Goal: Entertainment & Leisure: Browse casually

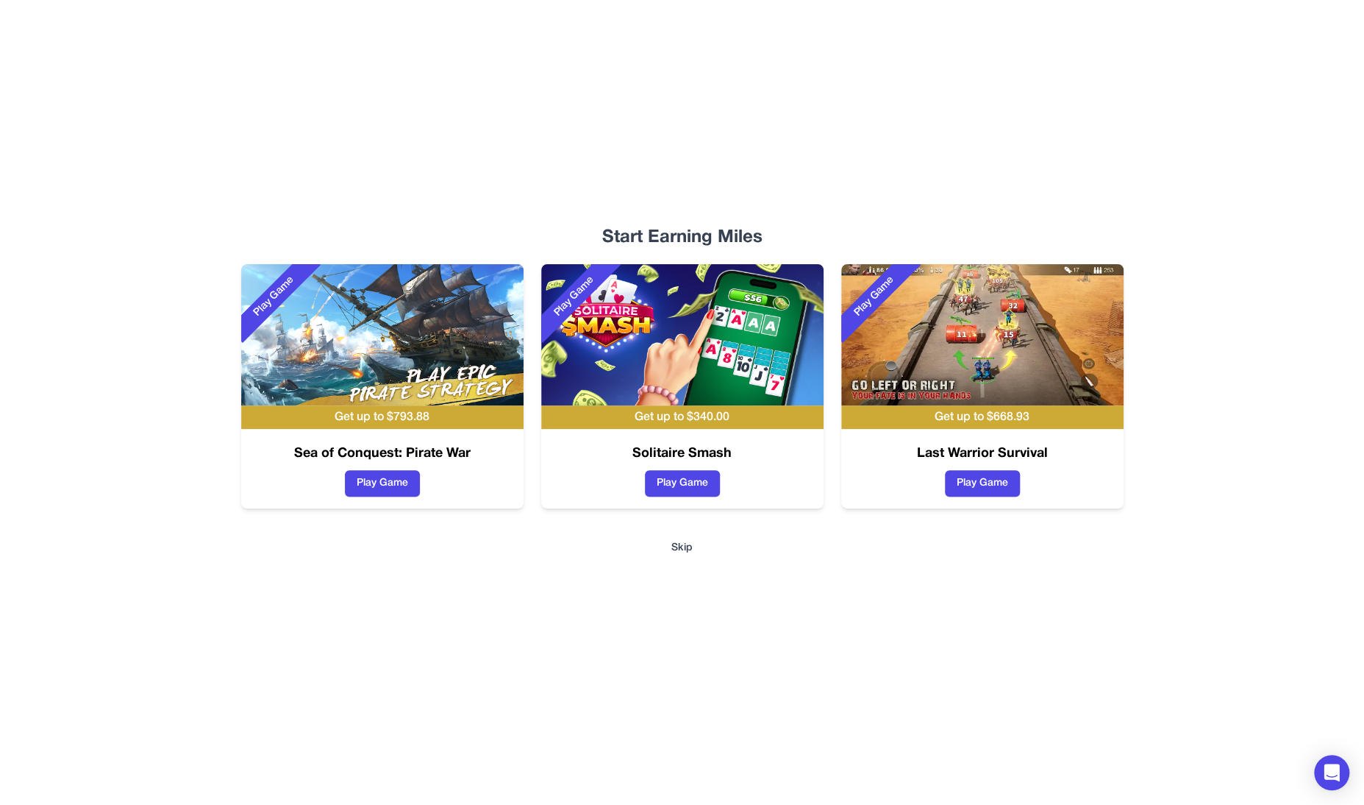
click at [719, 325] on img at bounding box center [682, 334] width 282 height 141
click at [705, 483] on button "Play Game" at bounding box center [682, 483] width 75 height 26
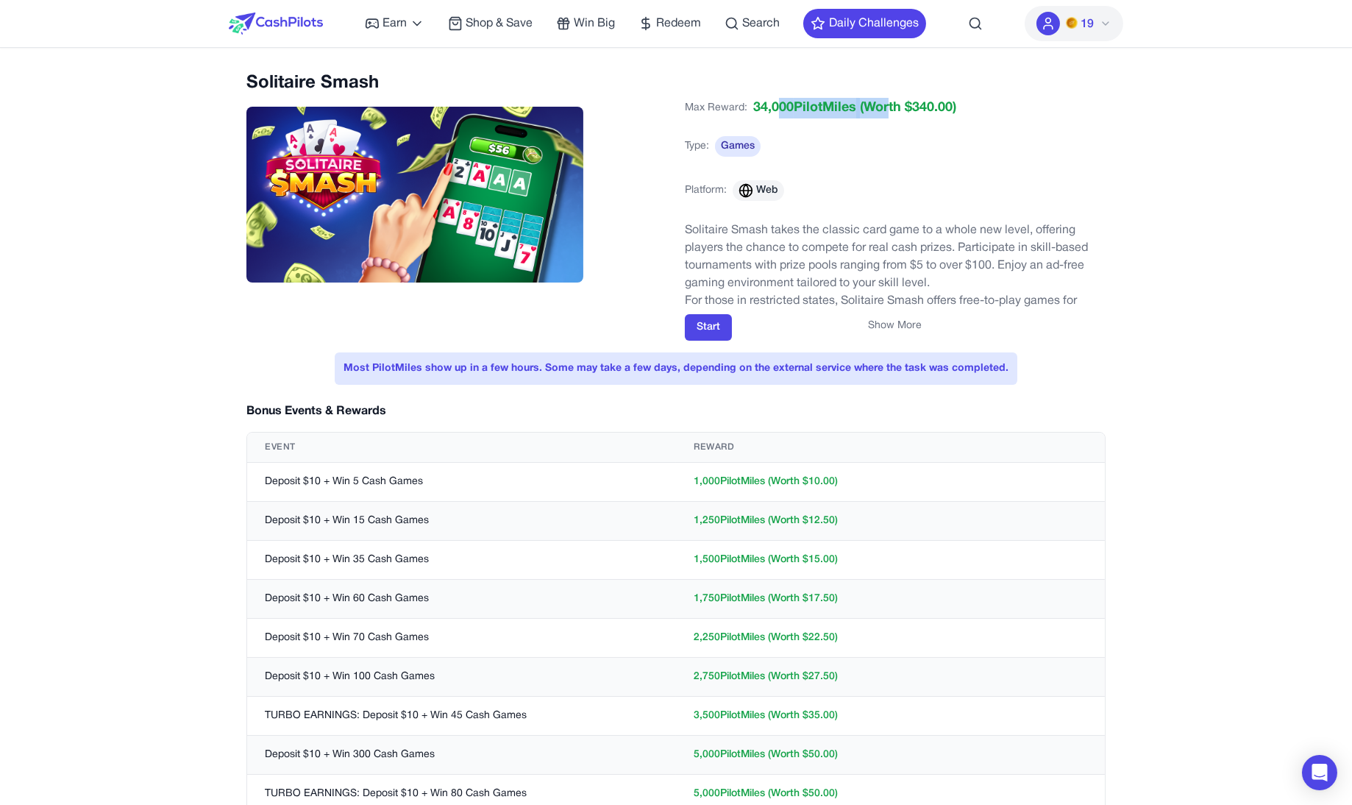
drag, startPoint x: 777, startPoint y: 106, endPoint x: 892, endPoint y: 106, distance: 114.7
click at [892, 106] on div "34,000 PilotMiles (Worth $ 340.00 )" at bounding box center [854, 108] width 203 height 21
click at [892, 106] on span "(Worth $ 340.00 )" at bounding box center [906, 108] width 100 height 21
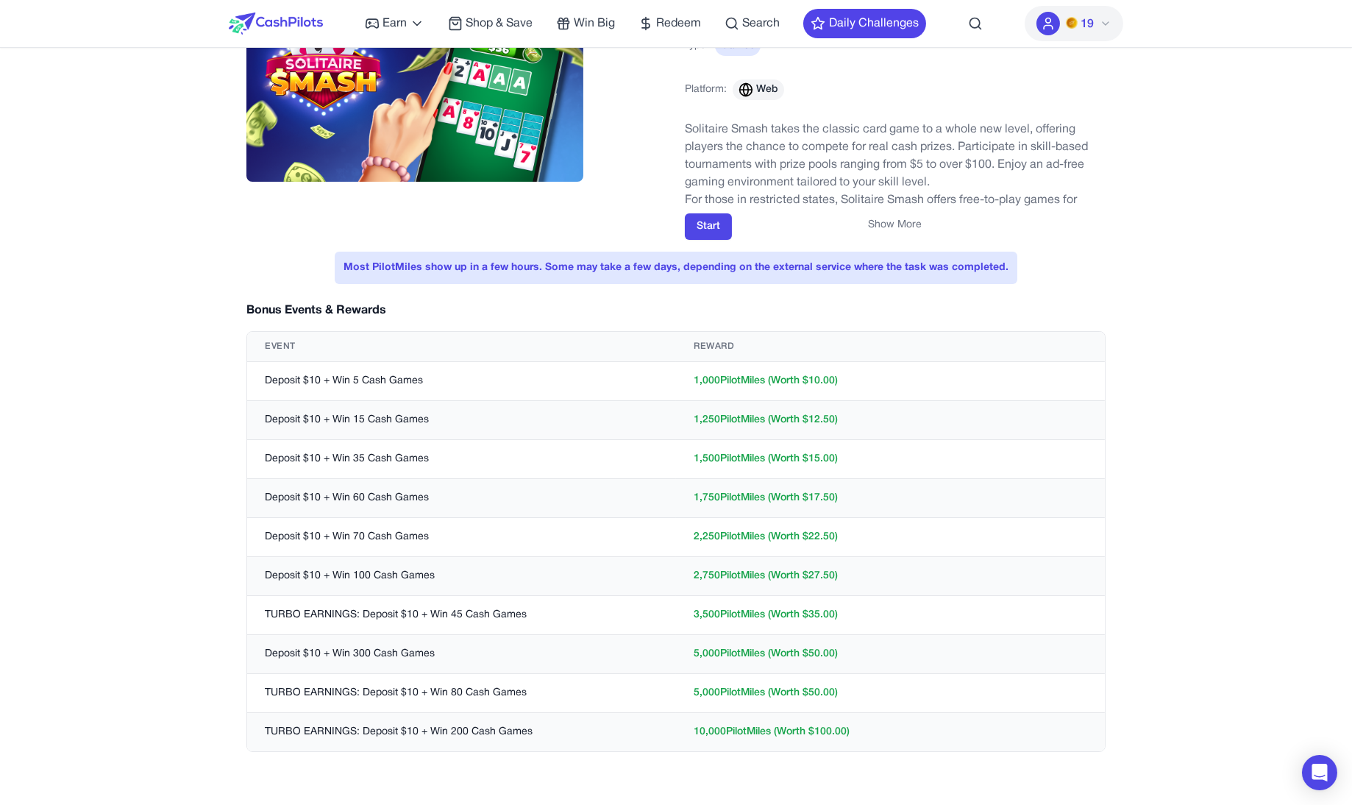
scroll to position [98, 0]
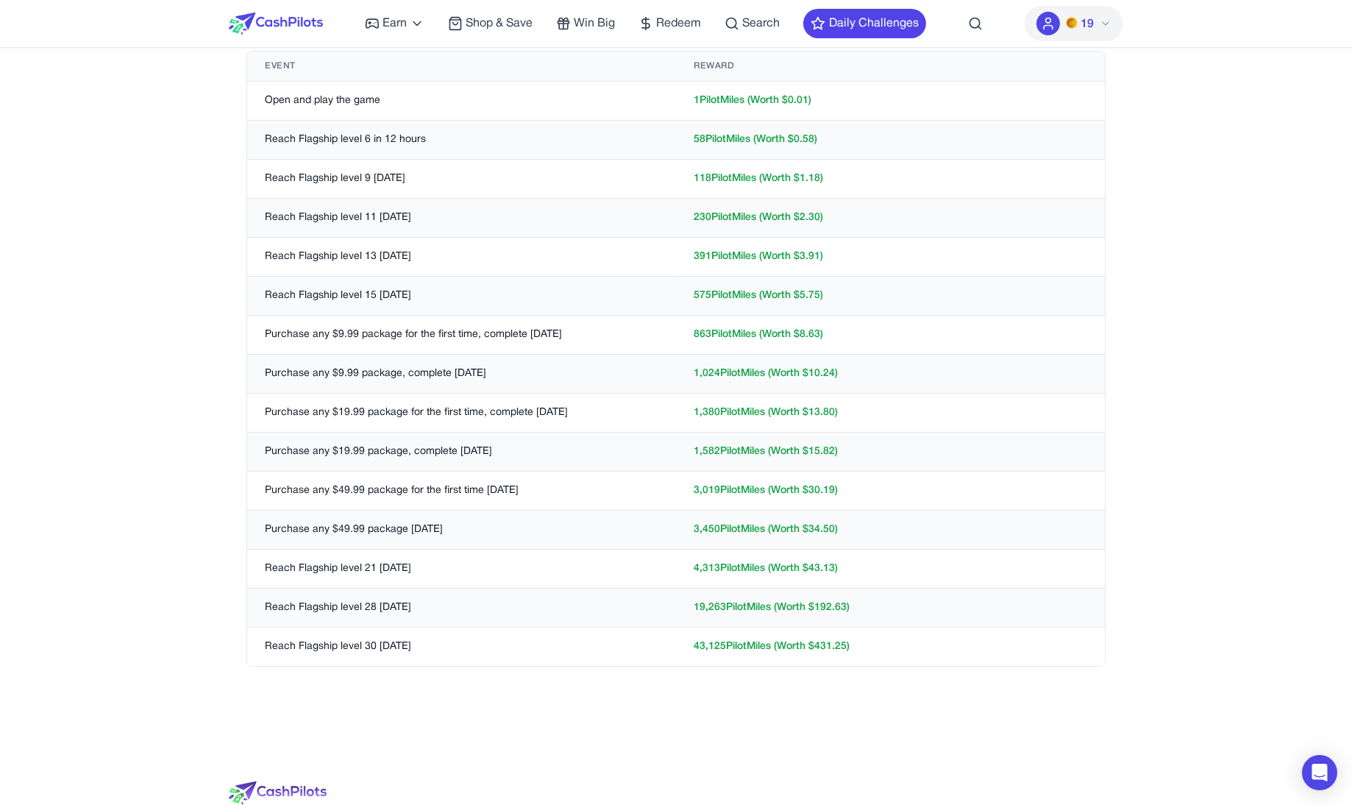
scroll to position [149, 0]
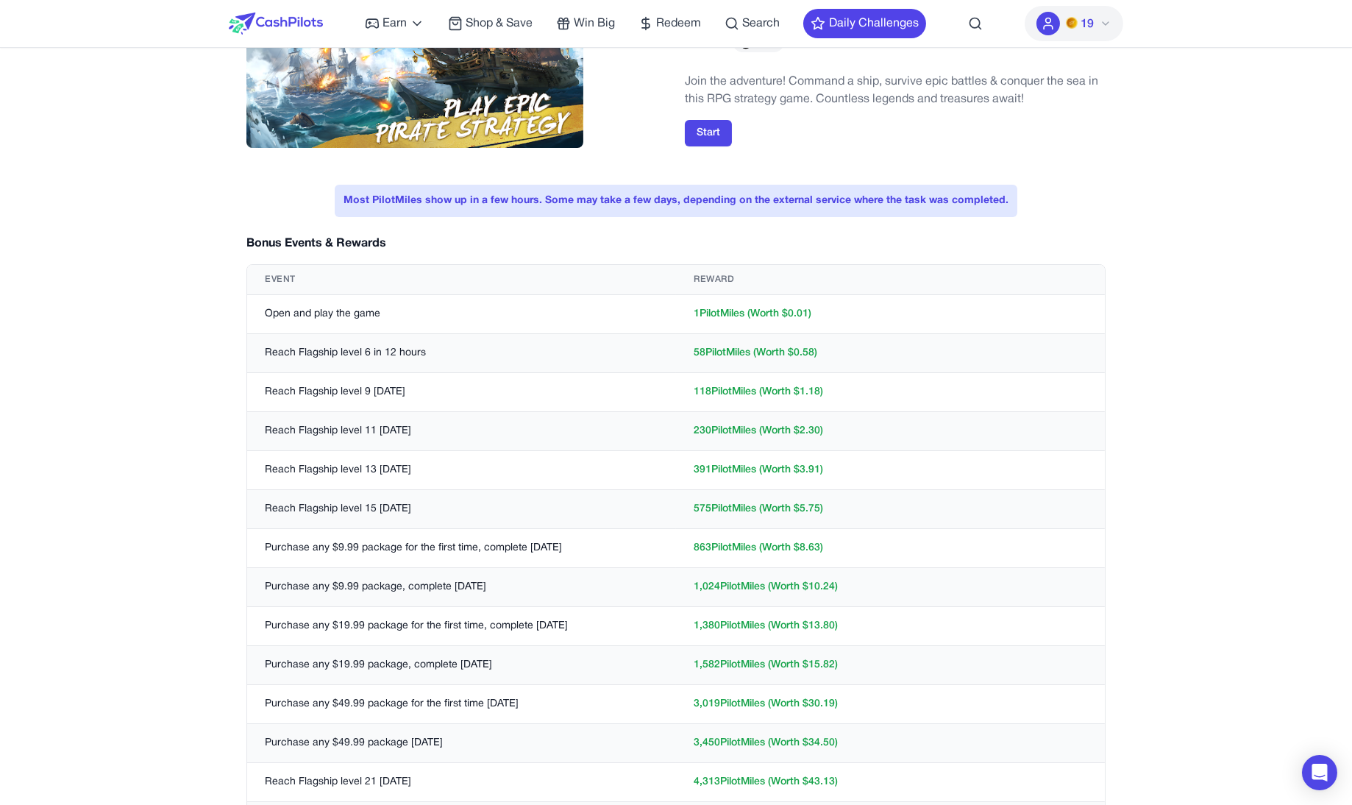
click at [428, 349] on td "Reach Flagship level 6 in 12 hours" at bounding box center [461, 353] width 429 height 39
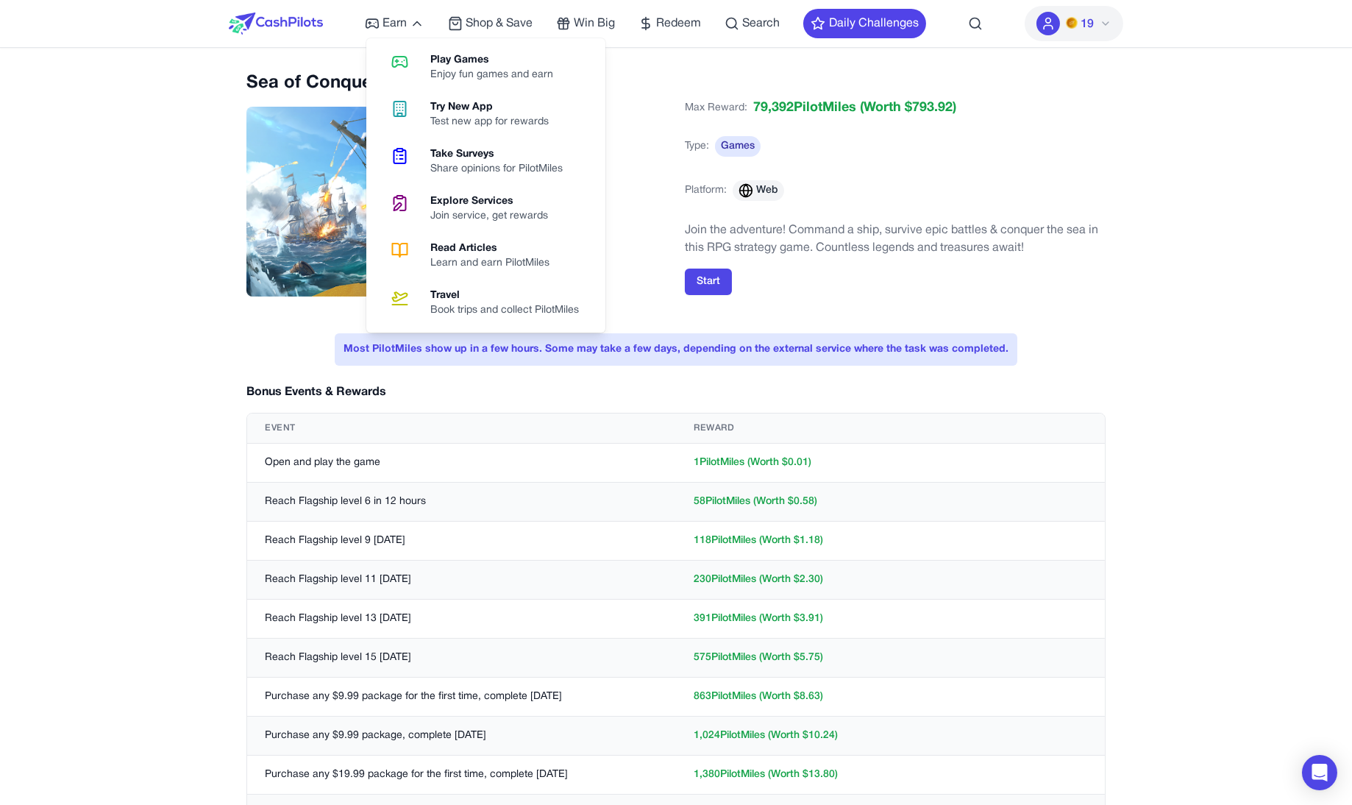
click at [280, 18] on img at bounding box center [276, 24] width 94 height 22
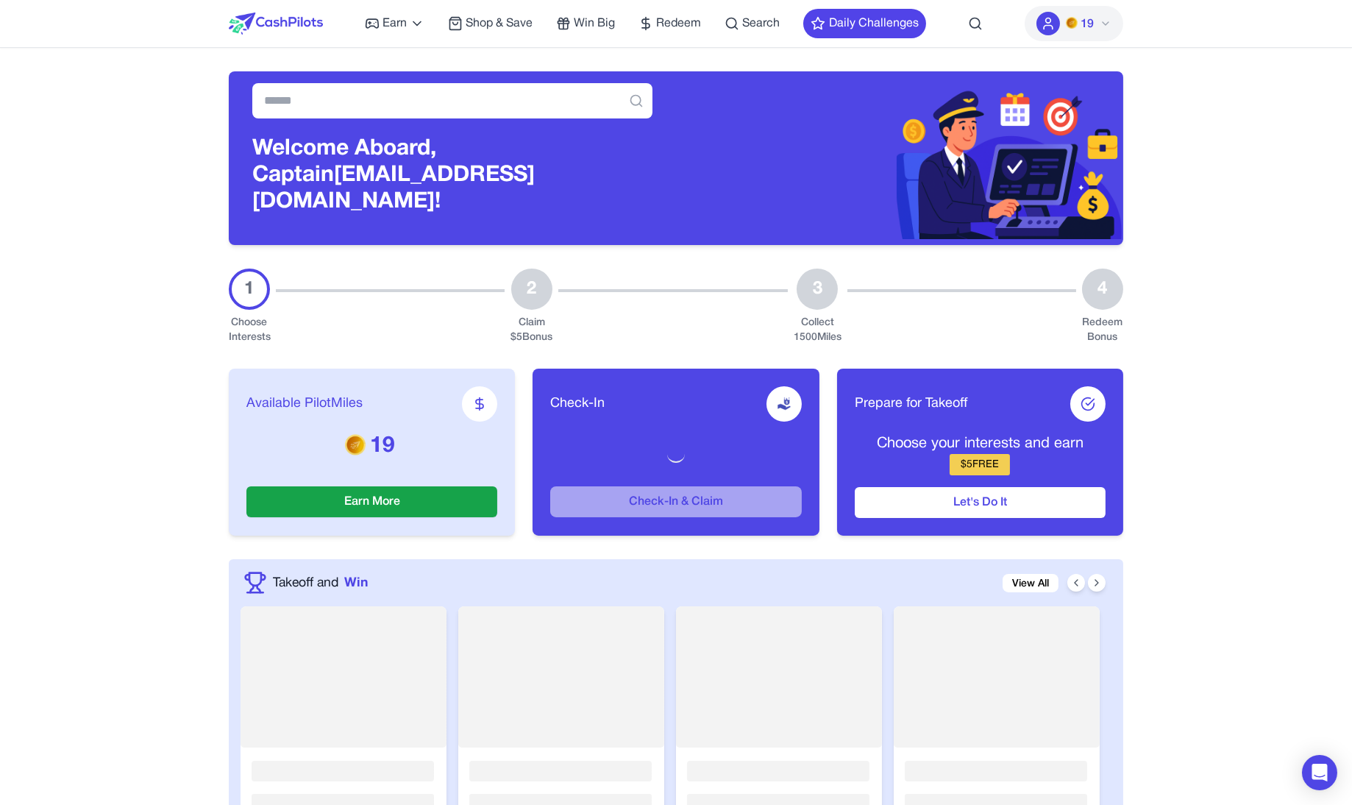
click at [445, 18] on div "Earn Play Games Enjoy fun games and earn Try New App Test new app for rewards T…" at bounding box center [645, 23] width 561 height 47
click at [506, 18] on span "Shop & Save" at bounding box center [499, 24] width 67 height 18
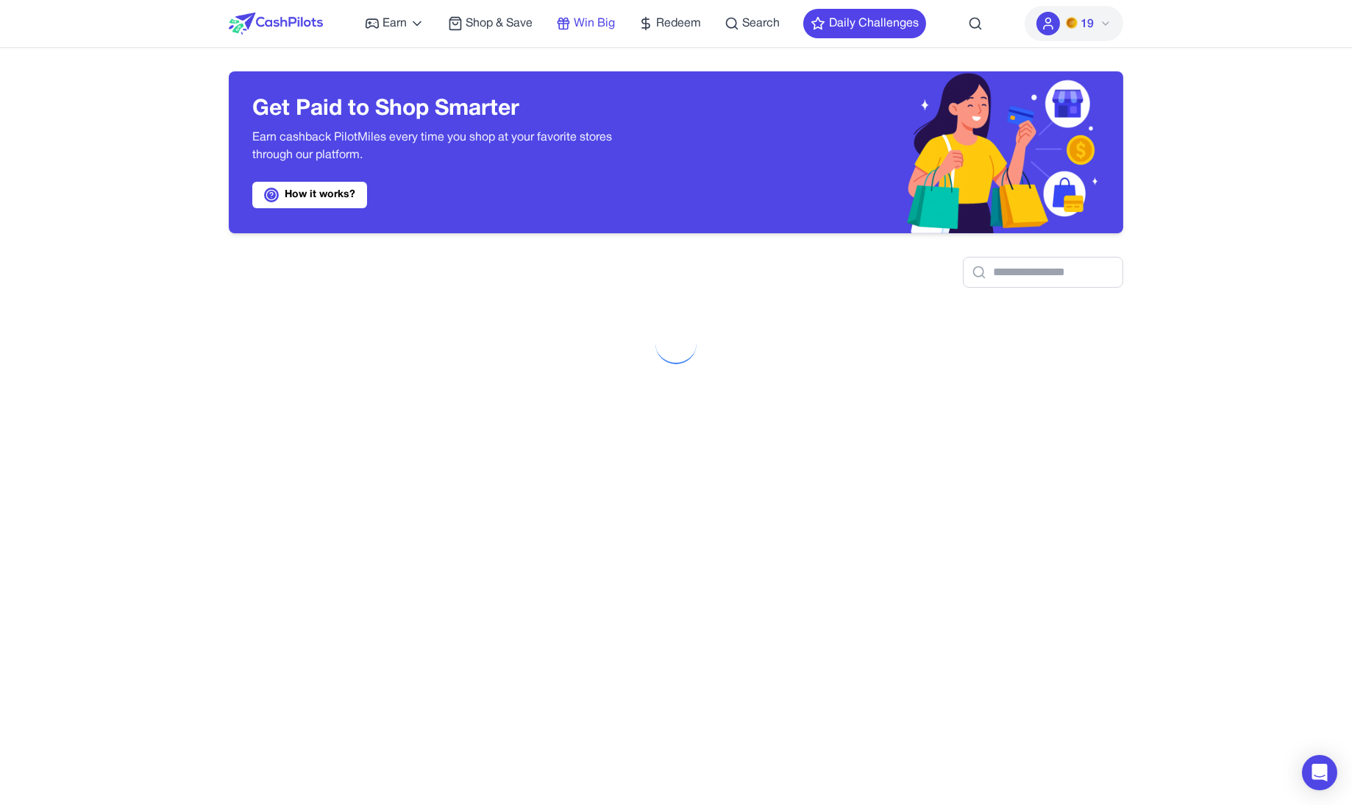
click at [588, 24] on span "Win Big" at bounding box center [594, 24] width 41 height 18
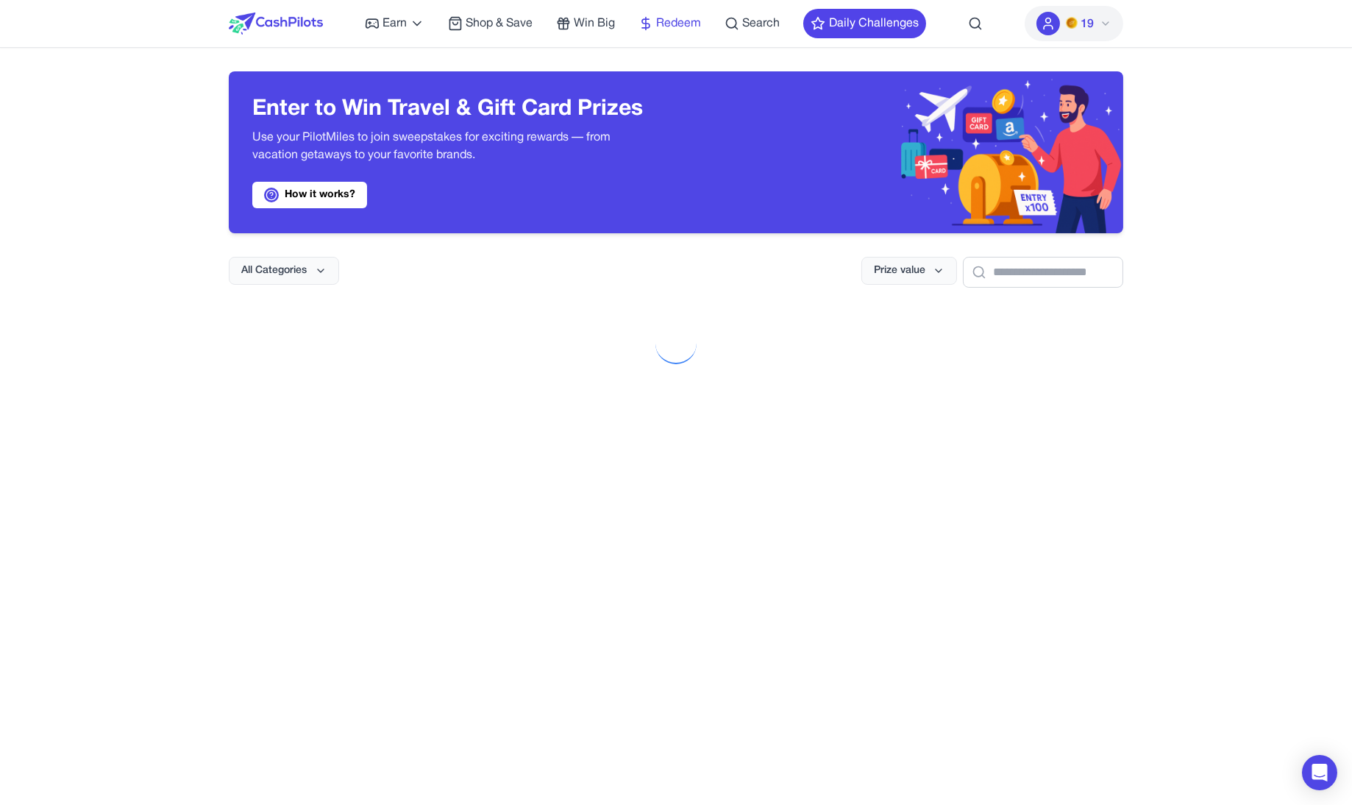
click at [695, 21] on span "Redeem" at bounding box center [678, 24] width 45 height 18
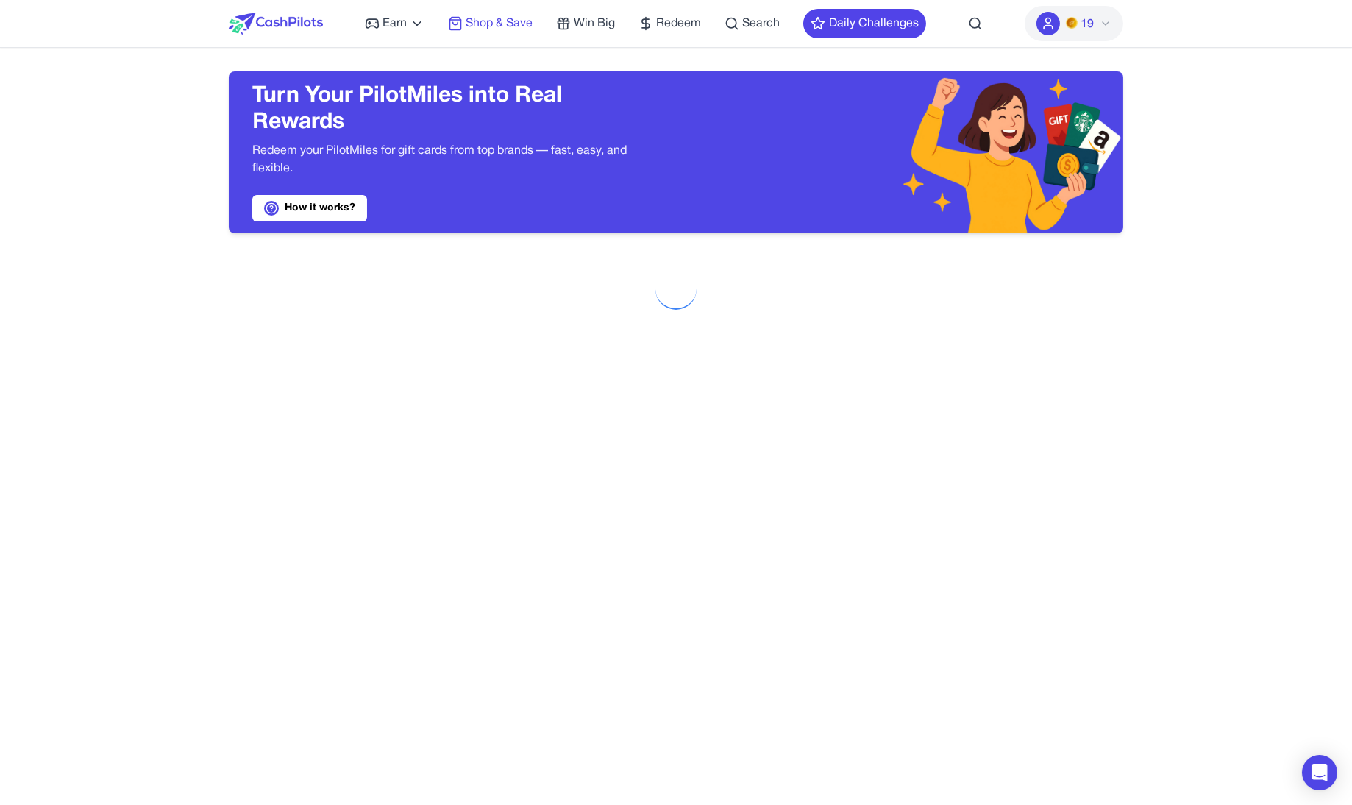
drag, startPoint x: 479, startPoint y: 21, endPoint x: 467, endPoint y: 21, distance: 11.8
click at [479, 21] on span "Shop & Save" at bounding box center [499, 24] width 67 height 18
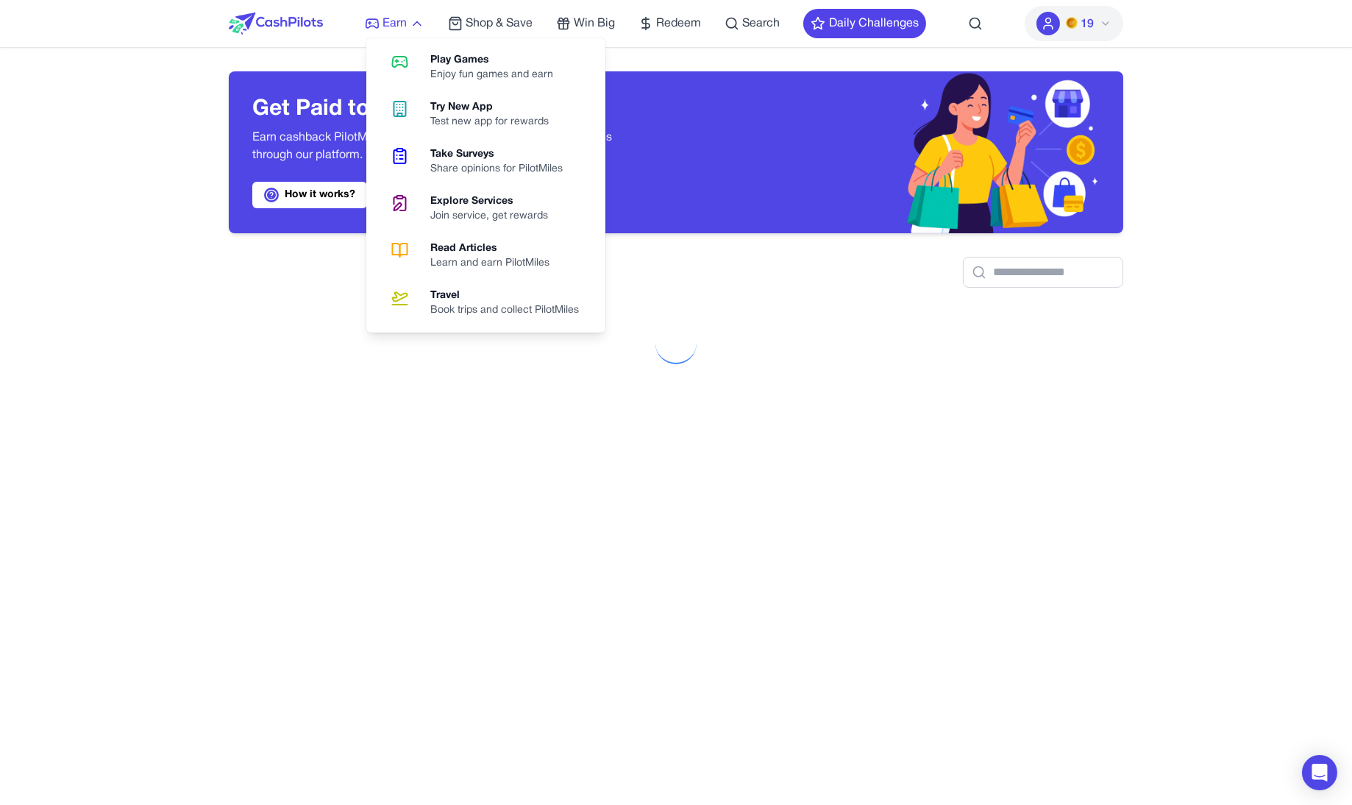
click at [379, 21] on icon at bounding box center [372, 23] width 13 height 9
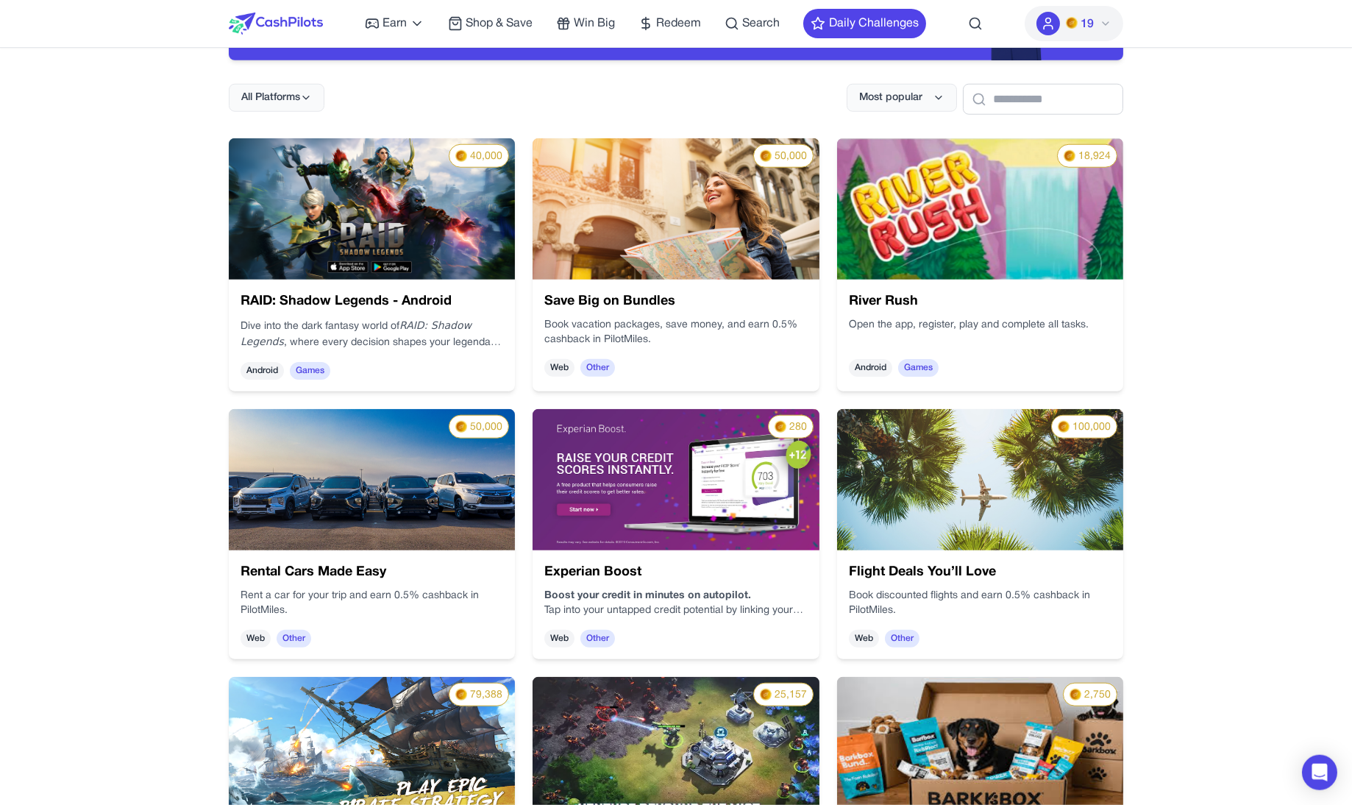
scroll to position [21, 0]
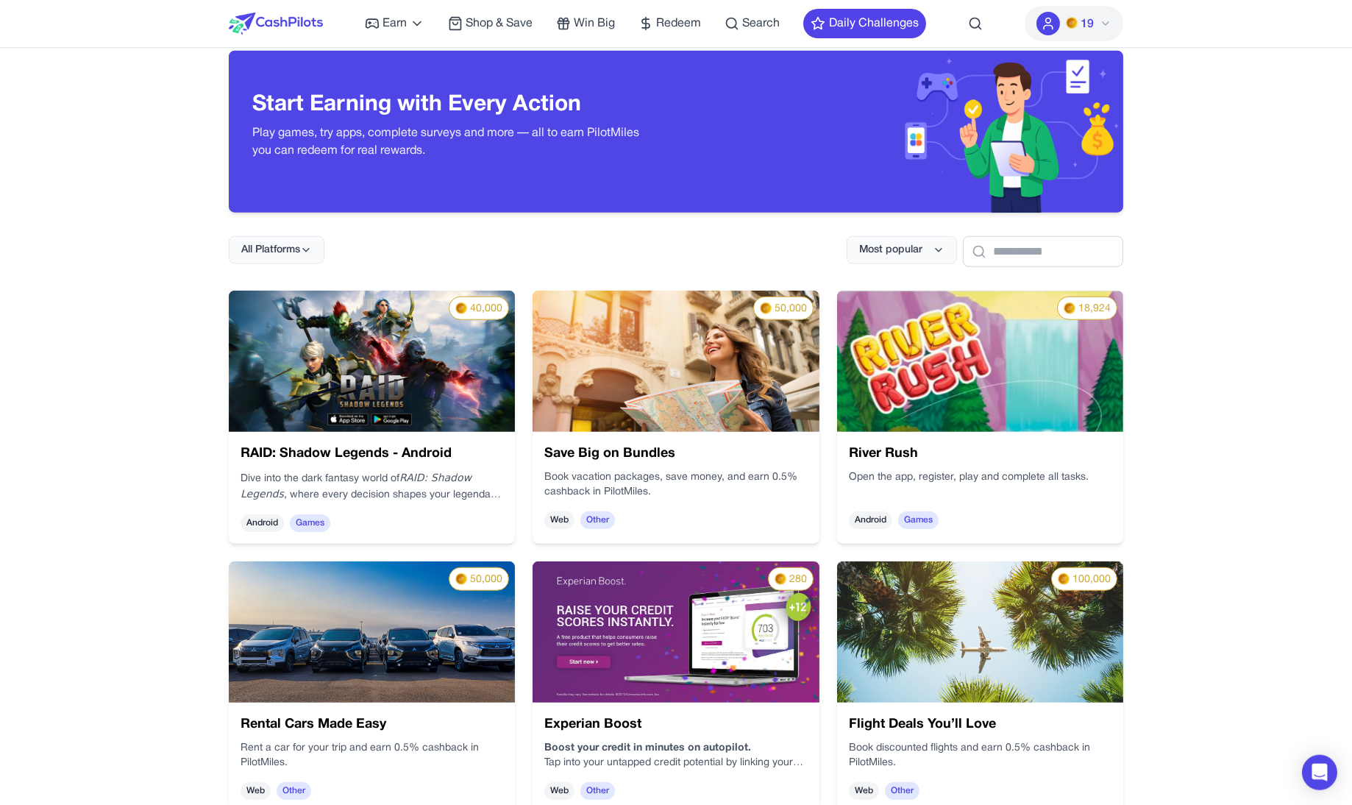
click at [1120, 31] on button "19" at bounding box center [1074, 23] width 99 height 35
click at [1098, 24] on button "19" at bounding box center [1074, 23] width 99 height 35
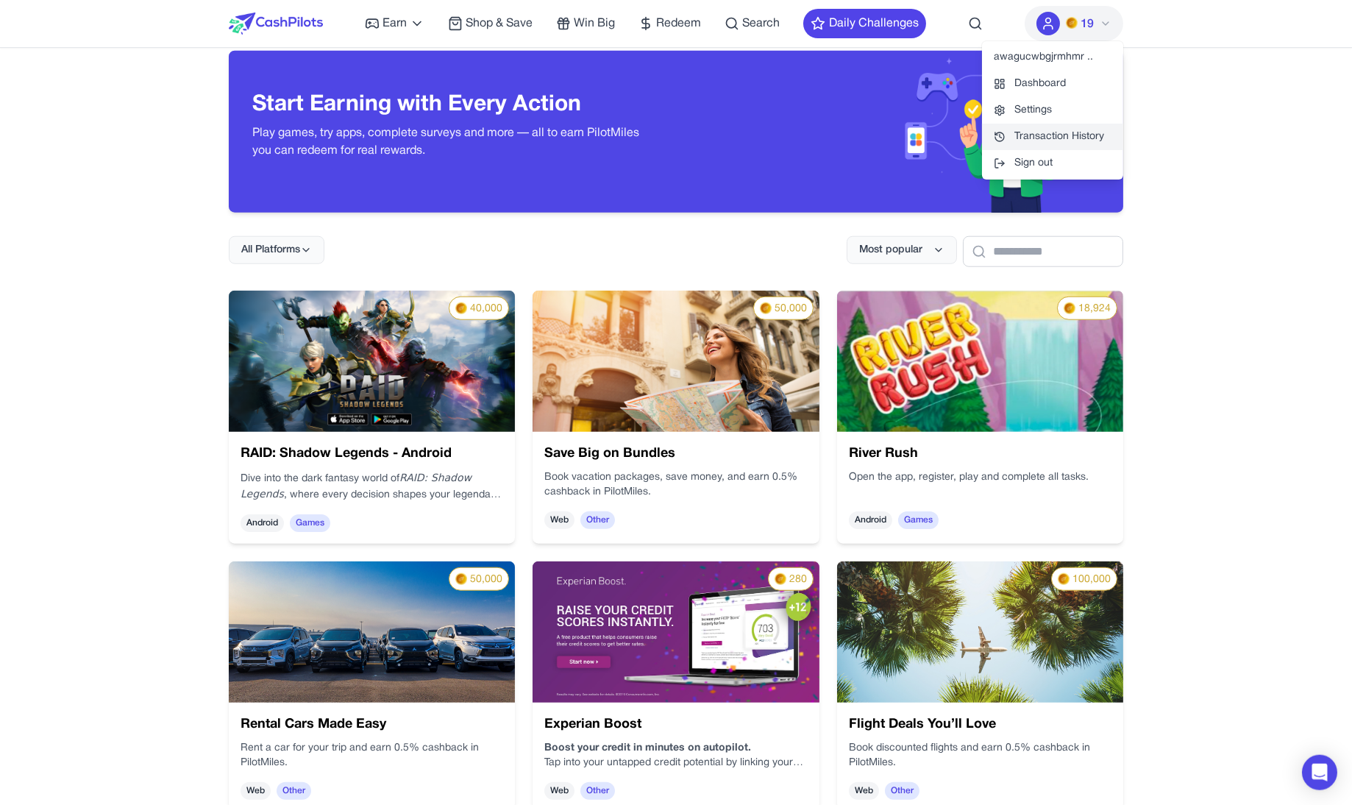
click at [1043, 142] on link "Transaction History" at bounding box center [1052, 137] width 141 height 26
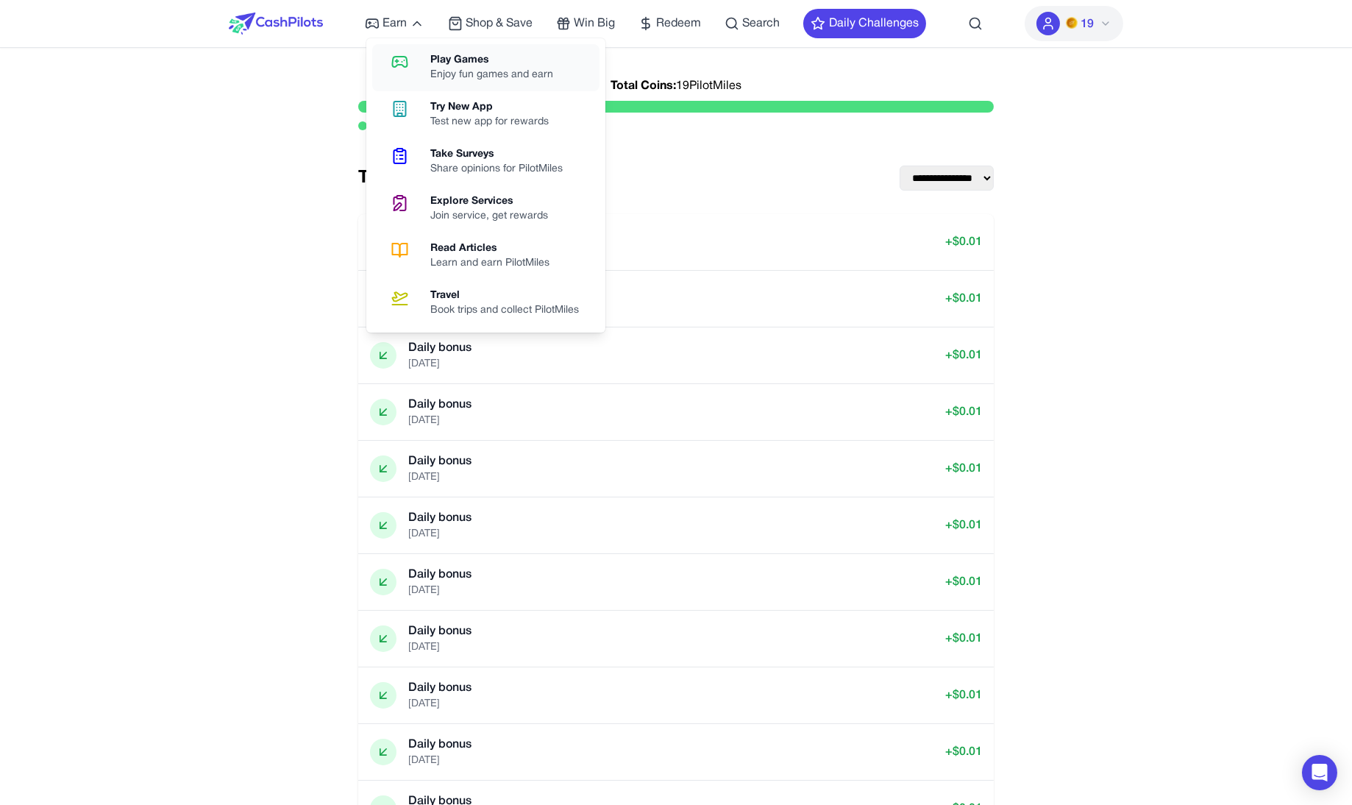
click at [433, 62] on div "Play Games" at bounding box center [497, 60] width 135 height 15
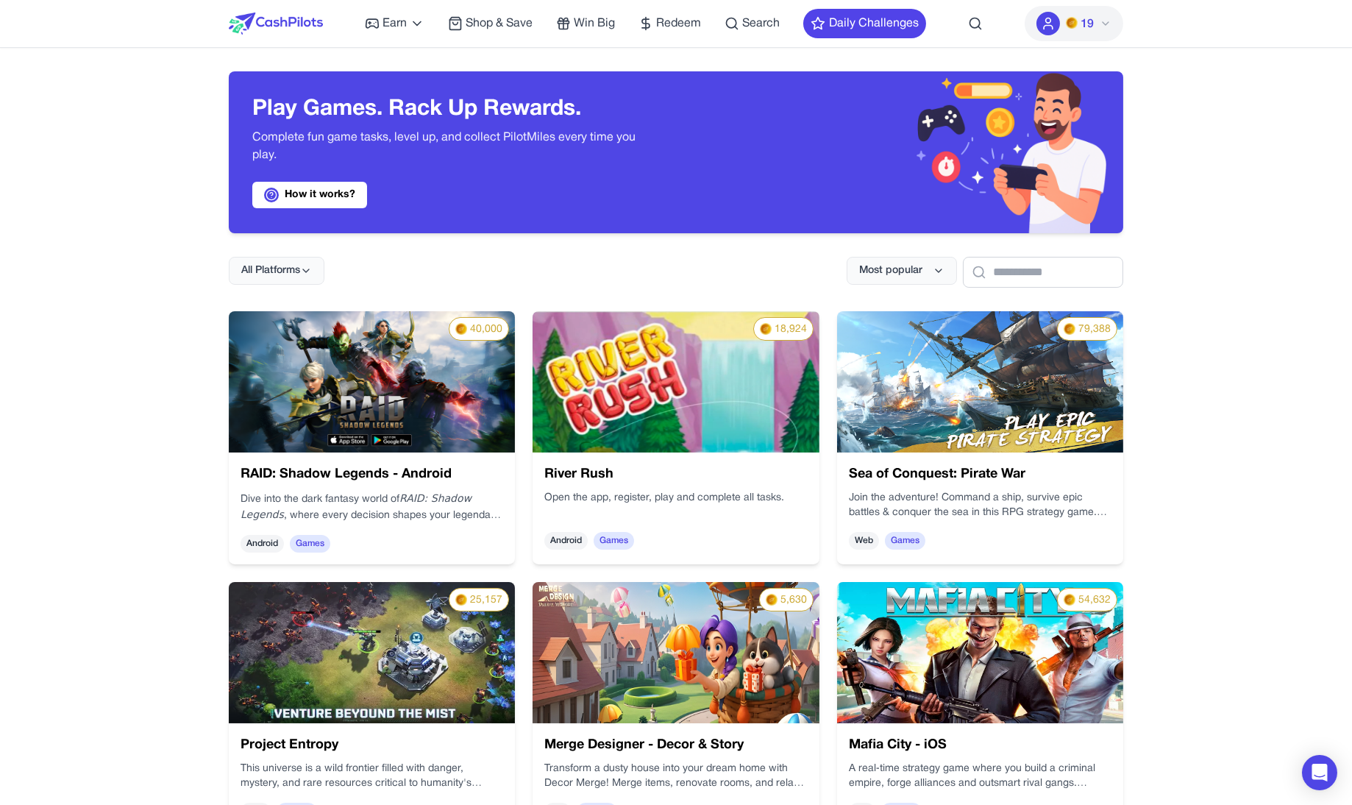
click at [1088, 22] on span "19" at bounding box center [1087, 24] width 13 height 18
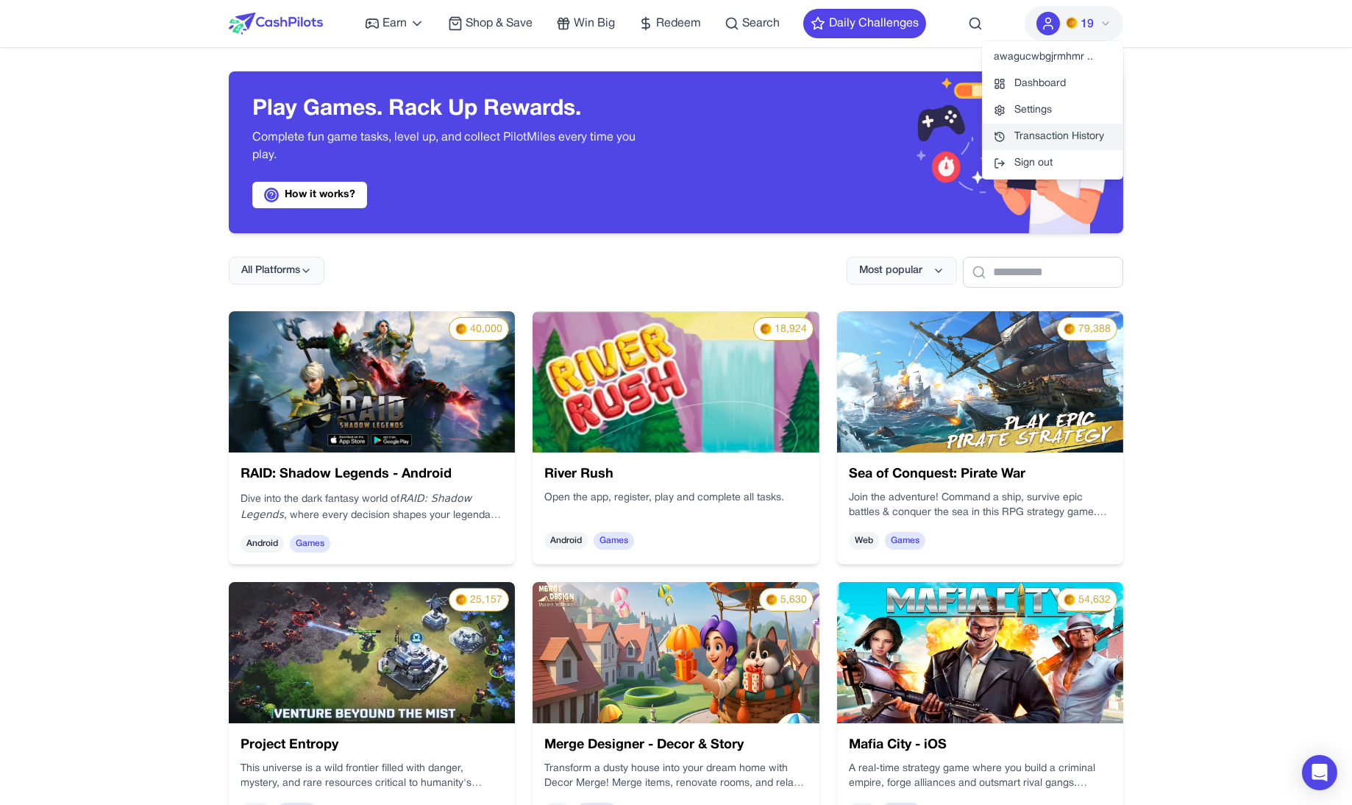
click at [1050, 136] on link "Transaction History" at bounding box center [1052, 137] width 141 height 26
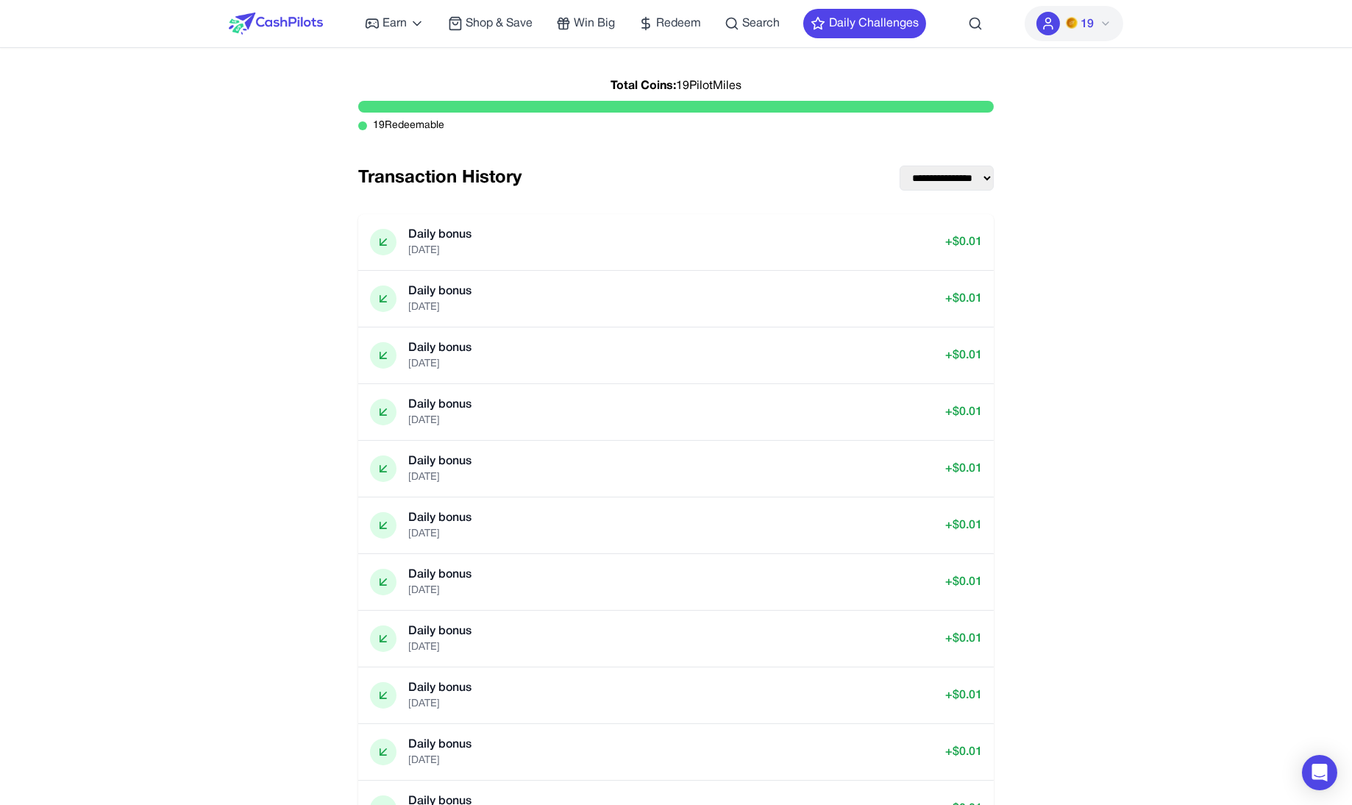
click at [1077, 26] on img at bounding box center [1072, 23] width 12 height 12
click at [362, 23] on div "Earn Play Games Enjoy fun games and earn Try New App Test new app for rewards T…" at bounding box center [676, 23] width 894 height 47
click at [363, 23] on div "Earn Play Games Enjoy fun games and earn Try New App Test new app for rewards T…" at bounding box center [676, 23] width 894 height 47
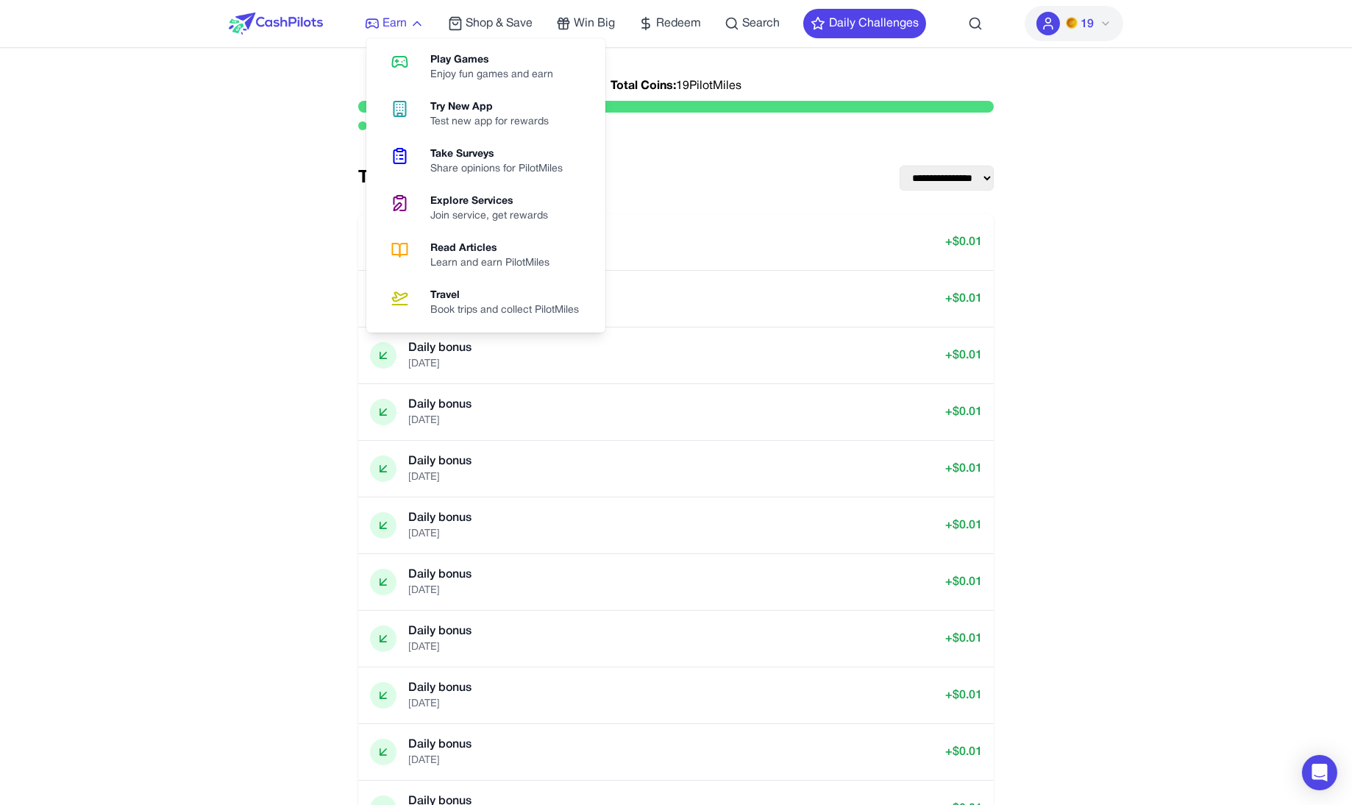
click at [370, 23] on line at bounding box center [370, 23] width 2 height 0
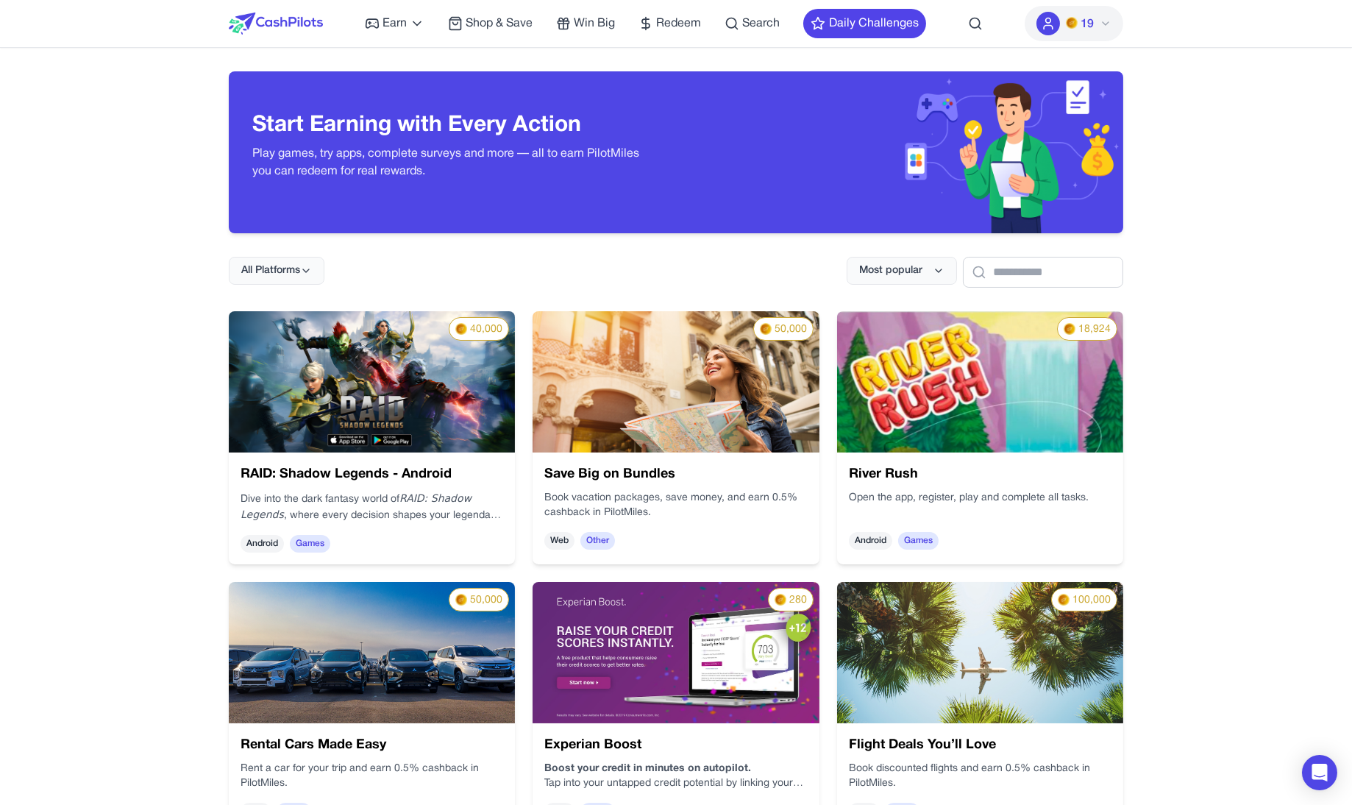
click at [1011, 401] on img at bounding box center [980, 381] width 286 height 141
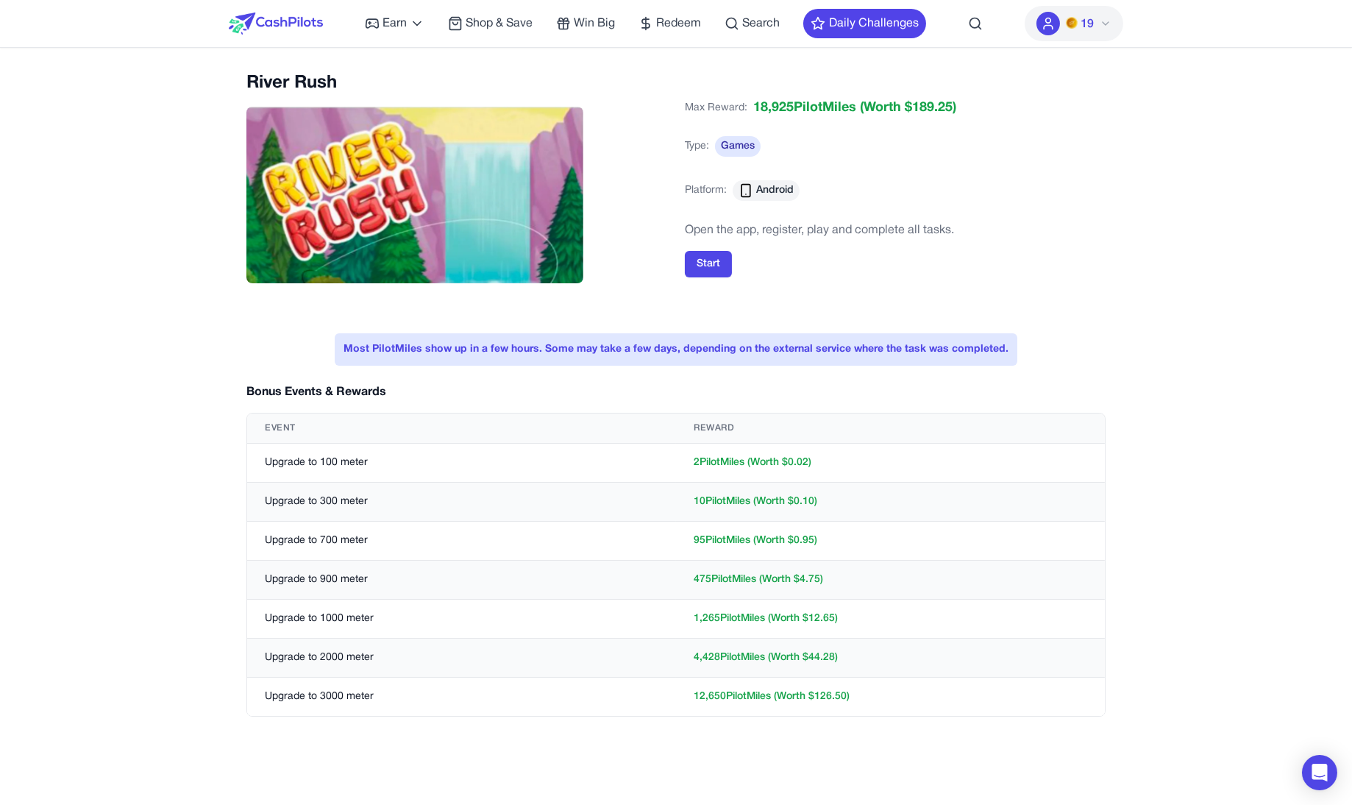
scroll to position [117, 0]
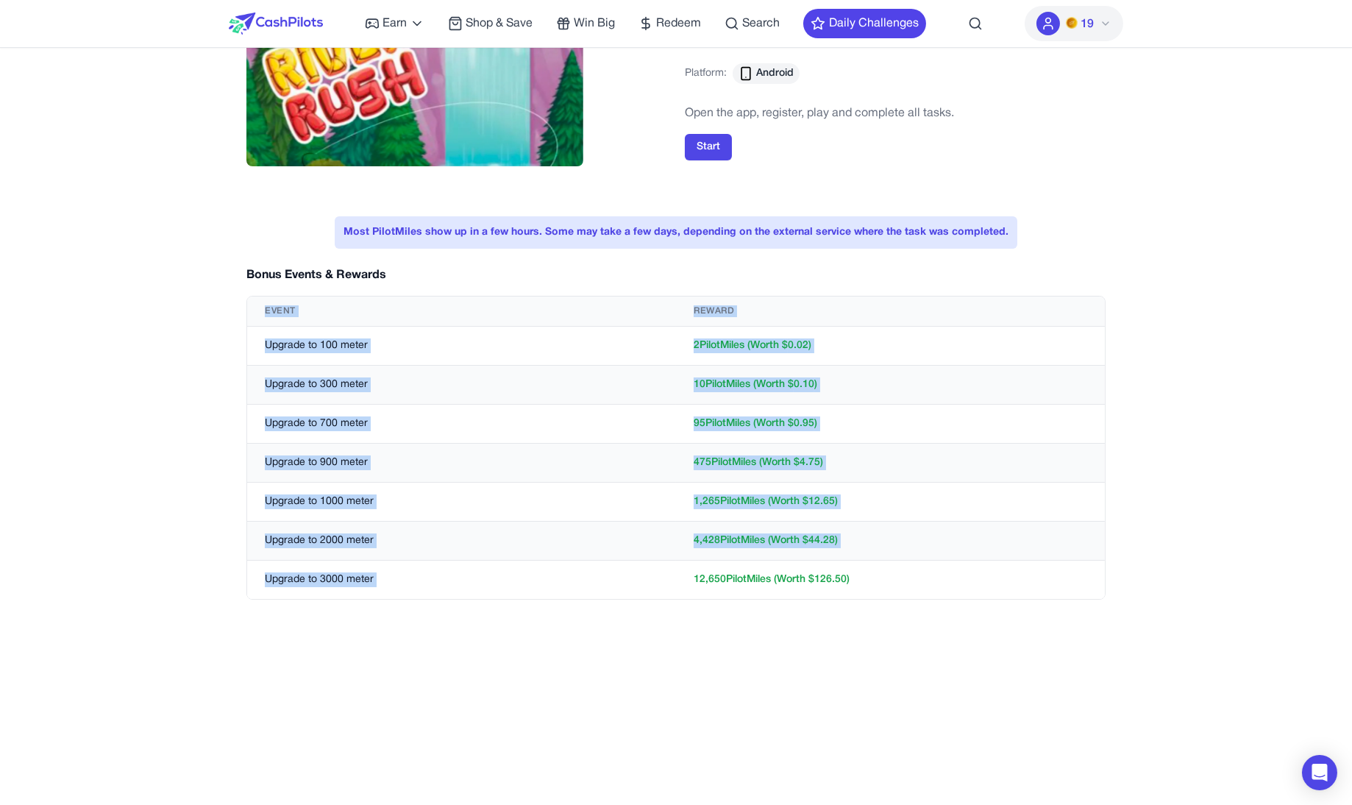
drag, startPoint x: 282, startPoint y: 300, endPoint x: 788, endPoint y: 561, distance: 568.8
click at [788, 561] on table "Event Reward Upgrade to 100 meter 2 PilotMiles (Worth $ 0.02 ) Upgrade to 300 m…" at bounding box center [676, 447] width 858 height 302
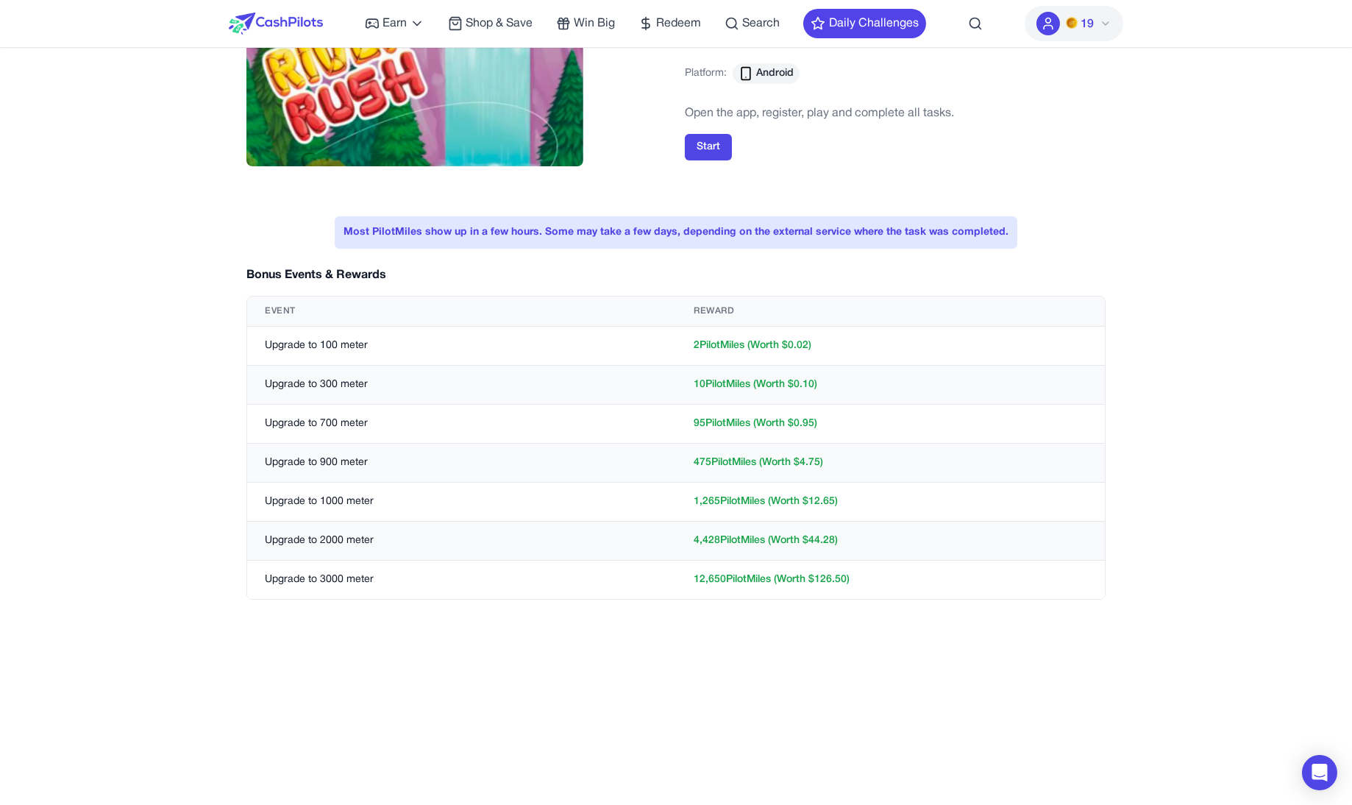
click at [788, 561] on td "12,650 PilotMiles (Worth $ 126.50 )" at bounding box center [890, 580] width 429 height 39
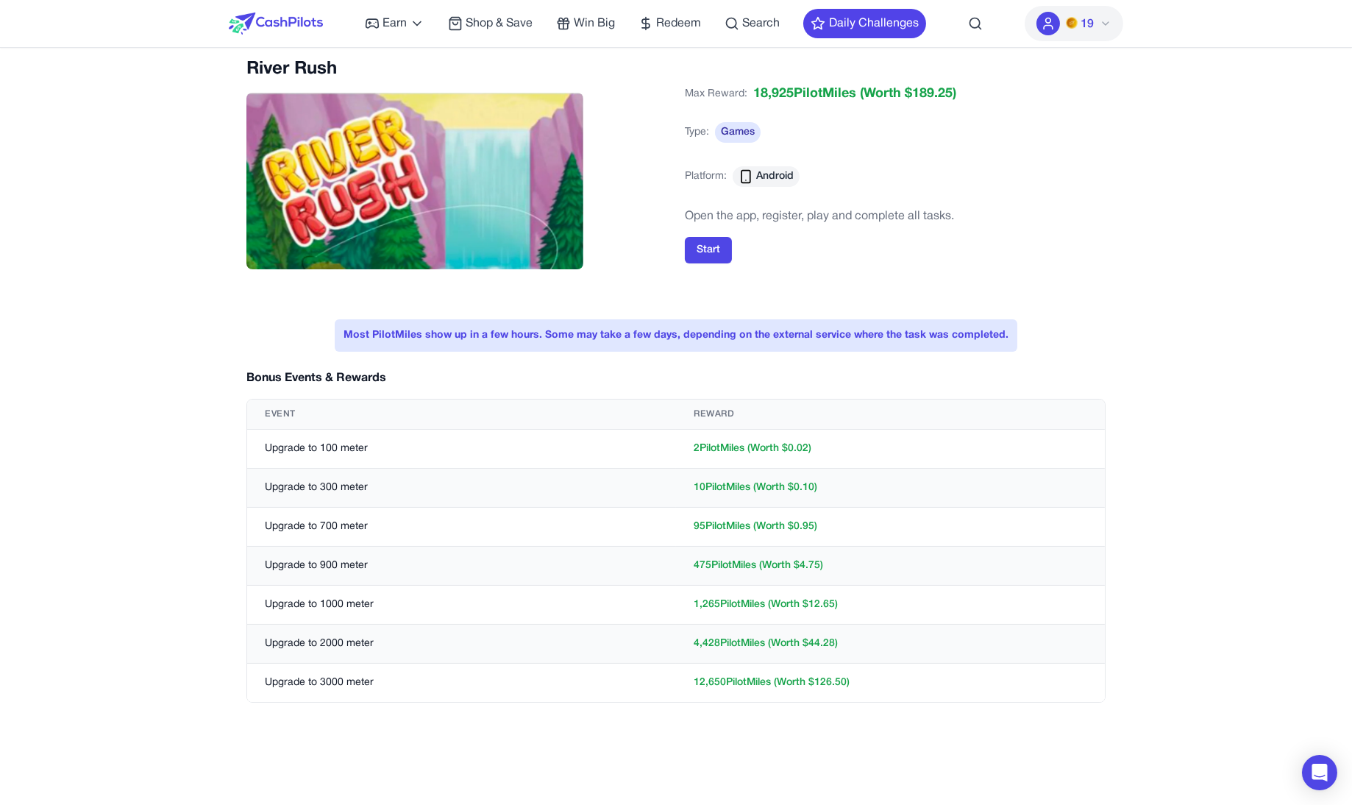
scroll to position [26, 0]
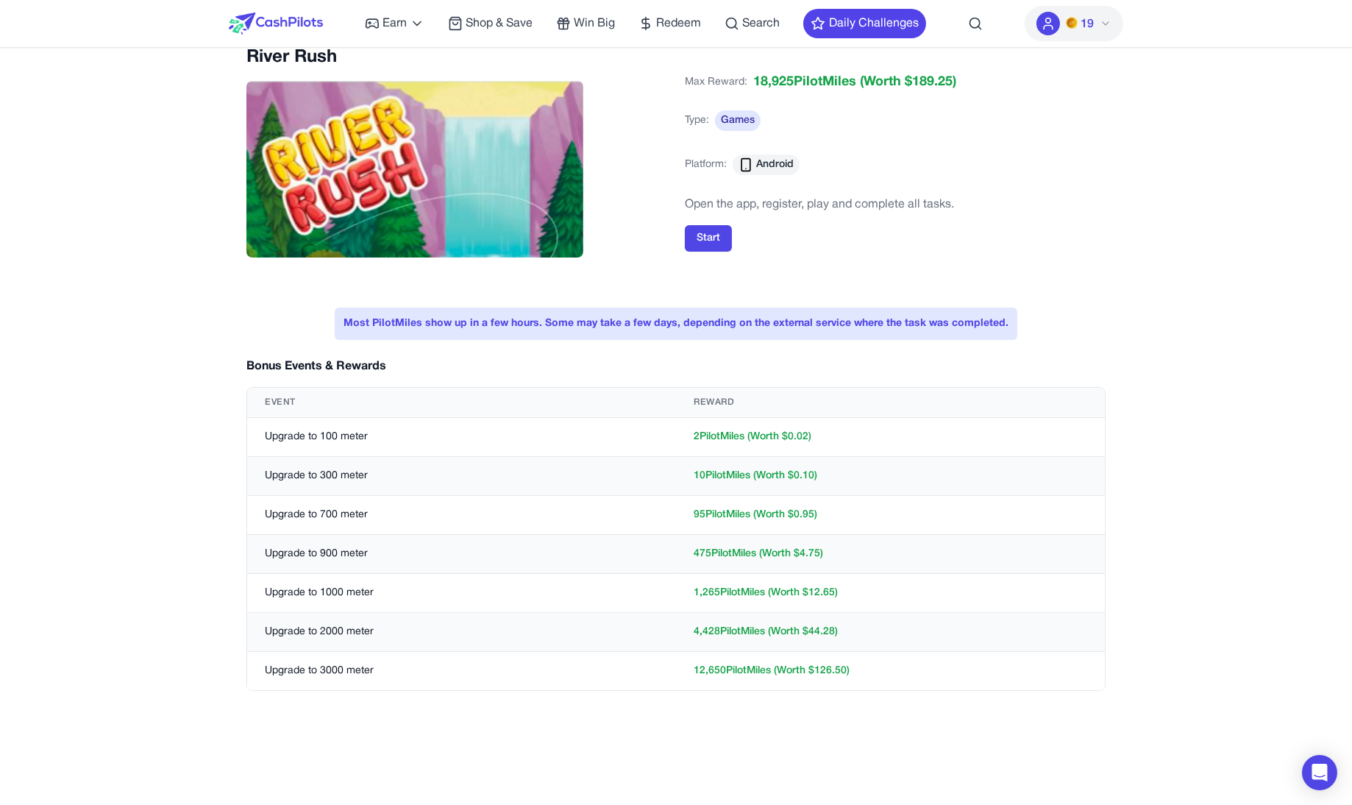
click at [771, 88] on span "18,925 PilotMiles" at bounding box center [804, 82] width 103 height 21
click at [770, 88] on span "18,925 PilotMiles" at bounding box center [804, 82] width 103 height 21
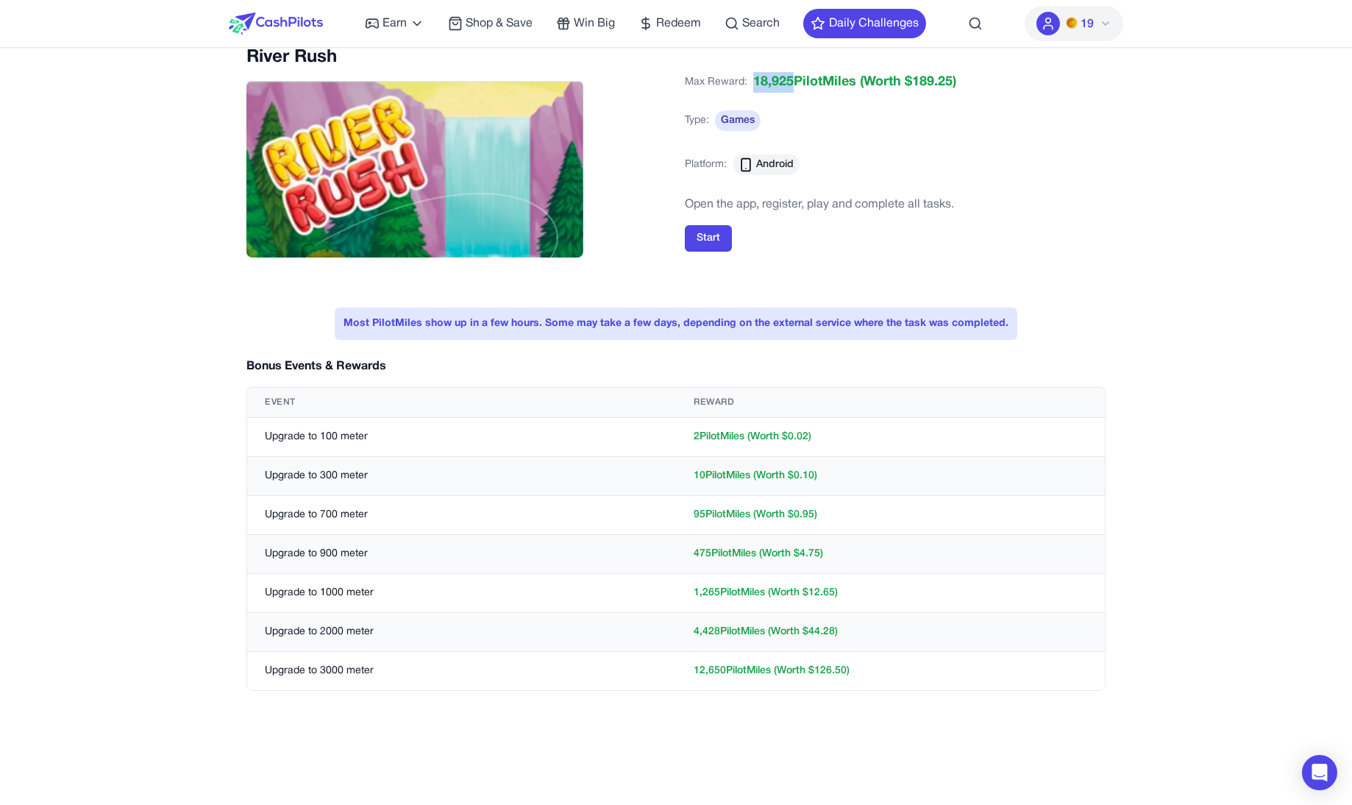
click at [770, 88] on span "18,925 PilotMiles" at bounding box center [804, 82] width 103 height 21
click at [770, 87] on span "18,925 PilotMiles" at bounding box center [804, 82] width 103 height 21
click at [766, 86] on span "18,925 PilotMiles" at bounding box center [804, 82] width 103 height 21
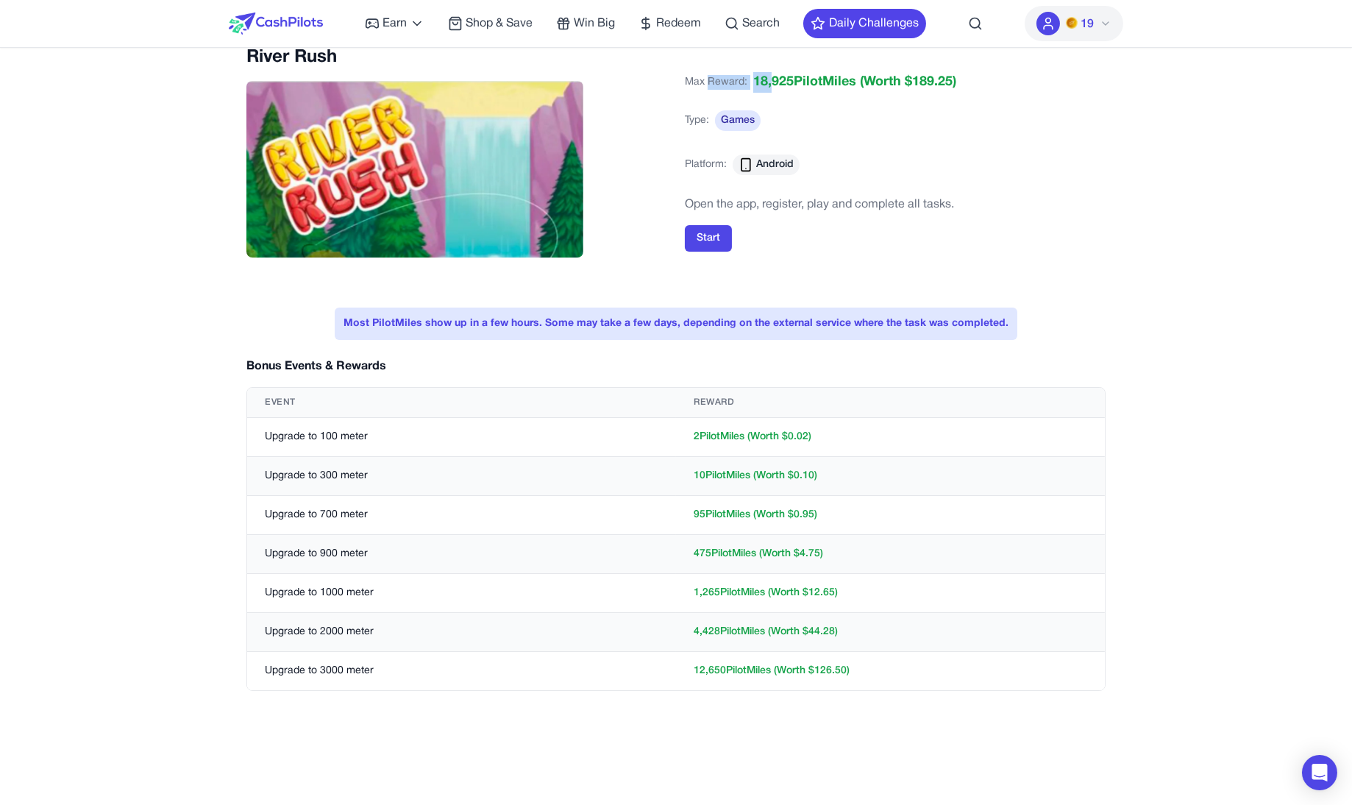
drag, startPoint x: 766, startPoint y: 86, endPoint x: 714, endPoint y: 79, distance: 52.6
click at [714, 79] on div "Max Reward: 18,925 PilotMiles (Worth $ 189.25 )" at bounding box center [820, 82] width 271 height 21
click at [714, 79] on span "Max Reward:" at bounding box center [716, 82] width 63 height 21
drag, startPoint x: 714, startPoint y: 79, endPoint x: 891, endPoint y: 90, distance: 176.9
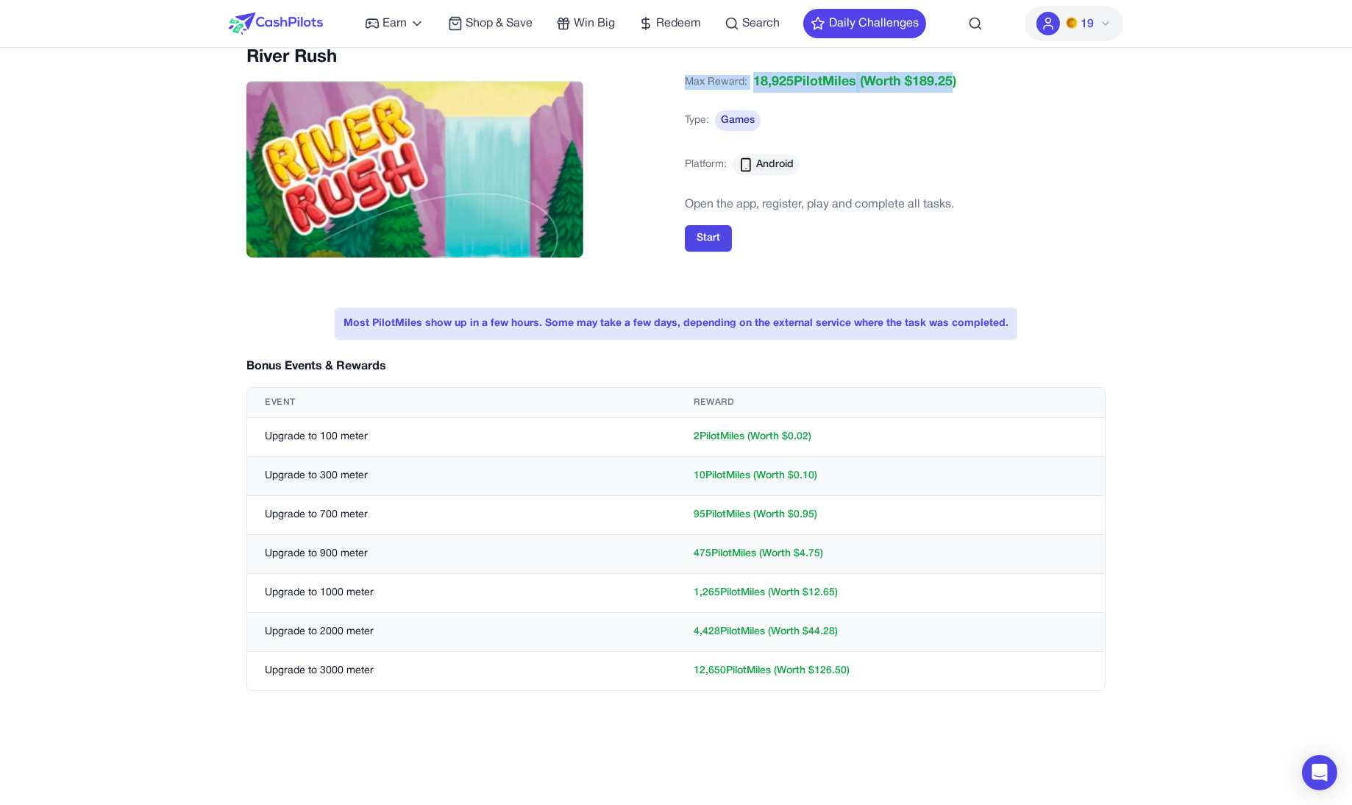
click at [891, 90] on div "Max Reward: 18,925 PilotMiles (Worth $ 189.25 )" at bounding box center [820, 82] width 271 height 21
click at [891, 90] on span "(Worth $ 189.25 )" at bounding box center [906, 82] width 100 height 21
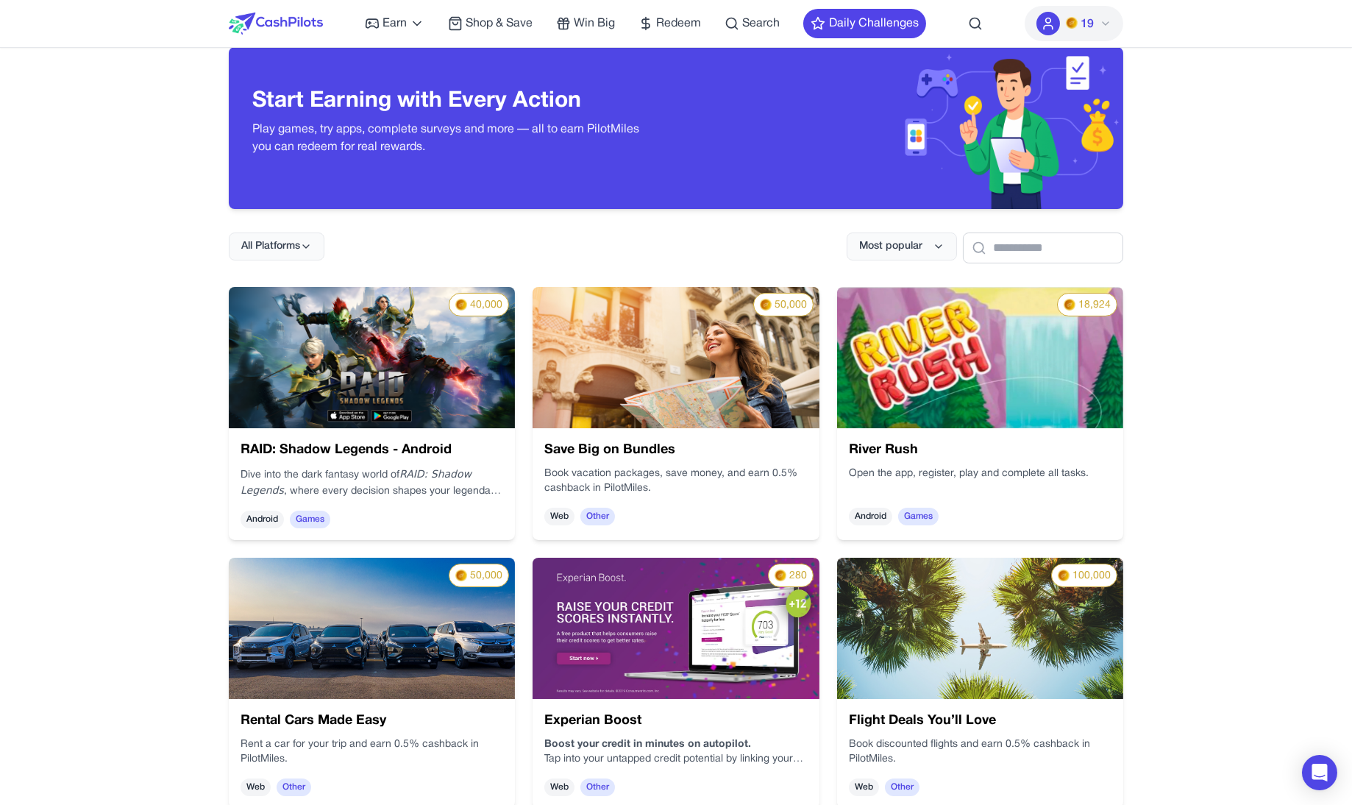
scroll to position [35, 0]
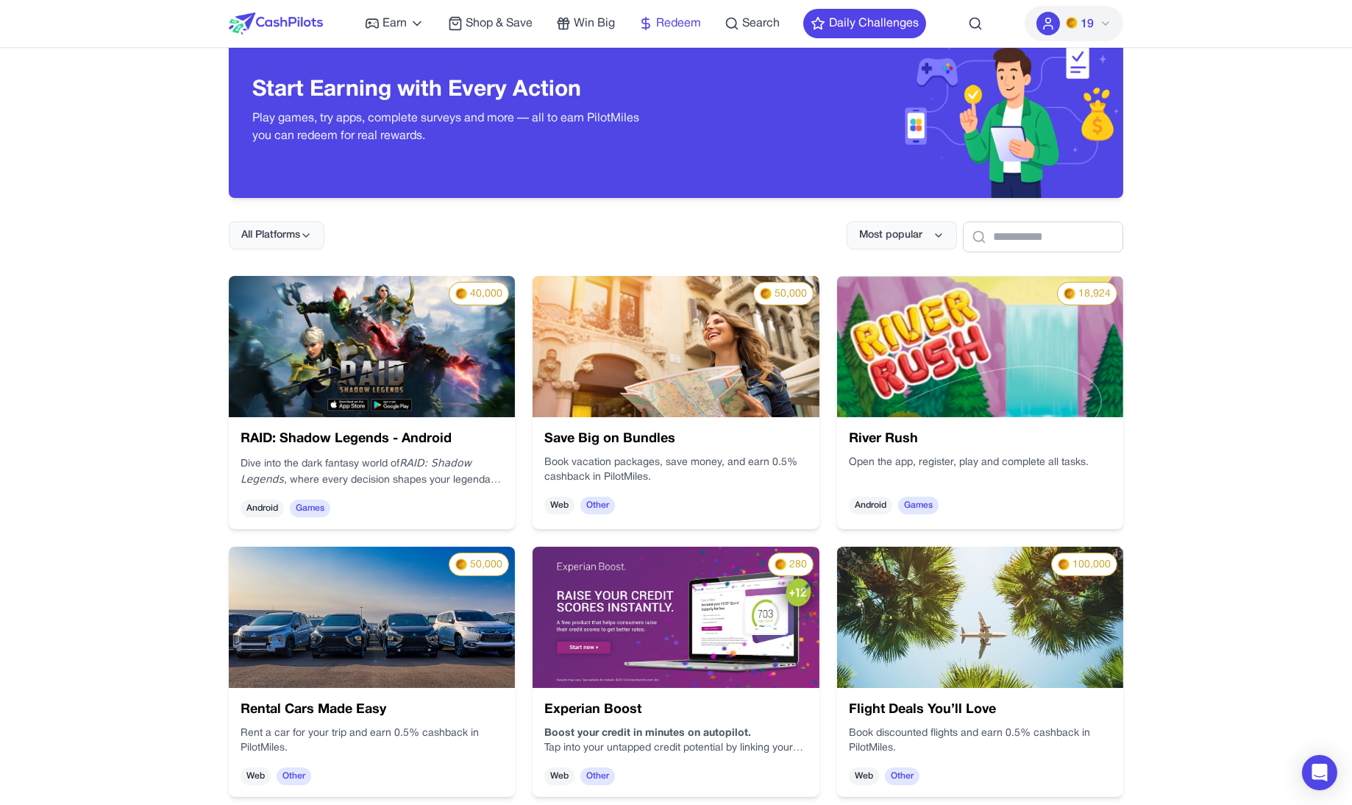
click at [676, 24] on span "Redeem" at bounding box center [678, 24] width 45 height 18
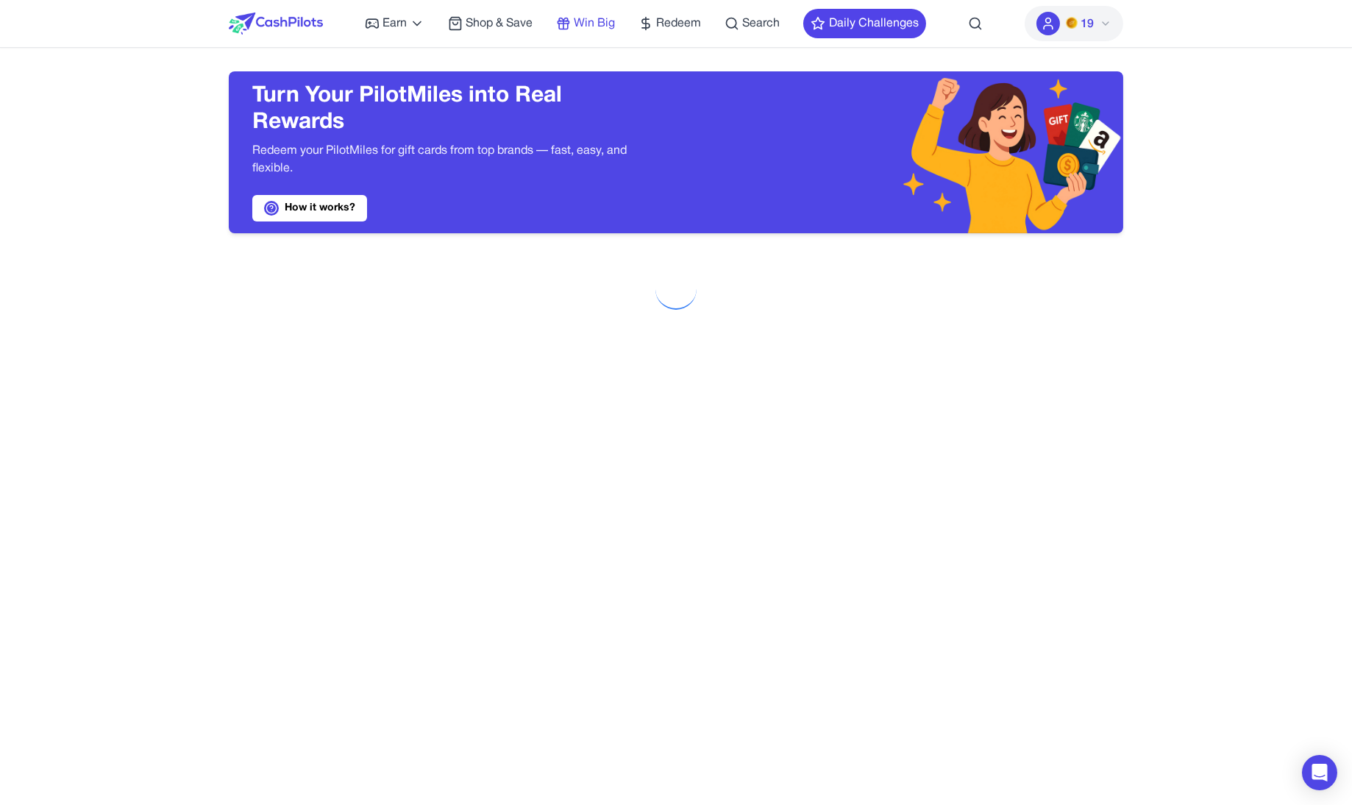
click at [587, 22] on span "Win Big" at bounding box center [594, 24] width 41 height 18
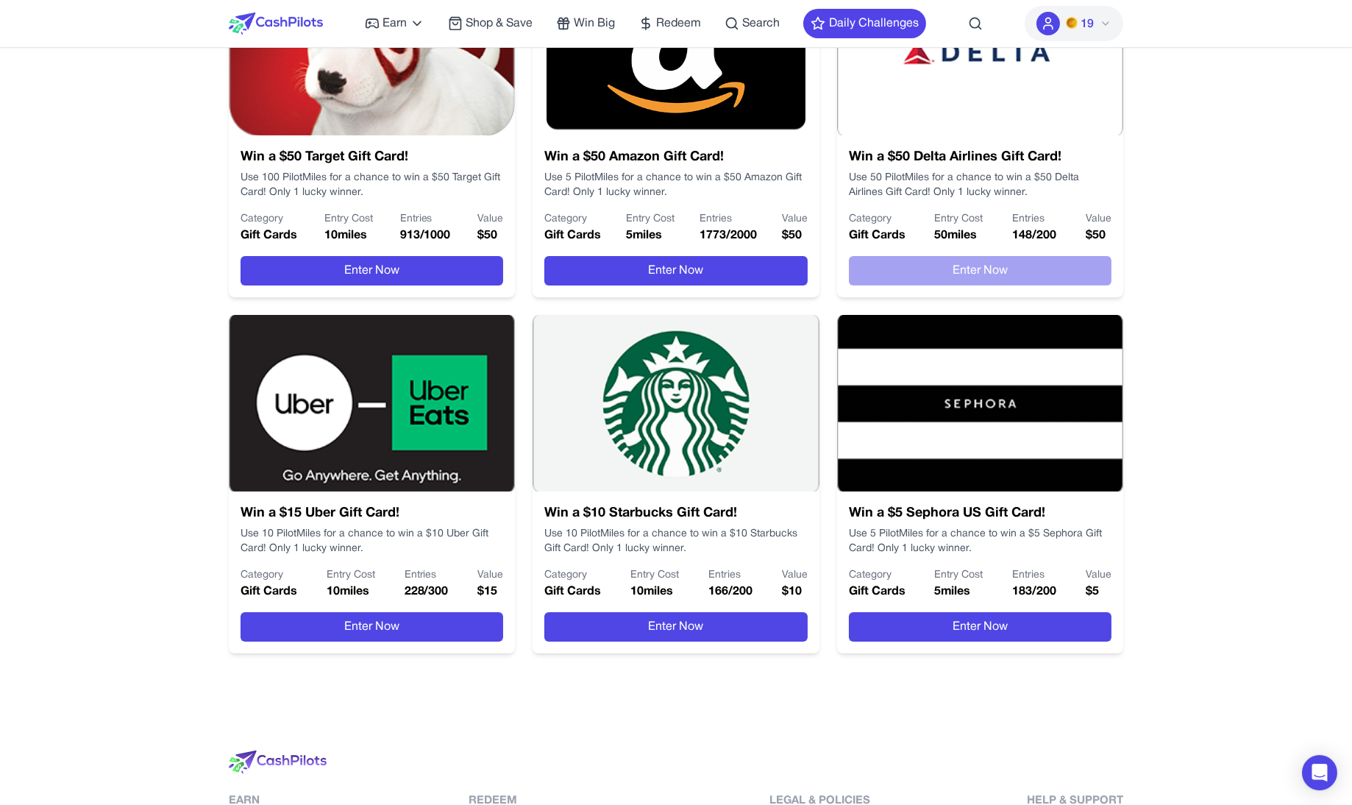
scroll to position [714, 0]
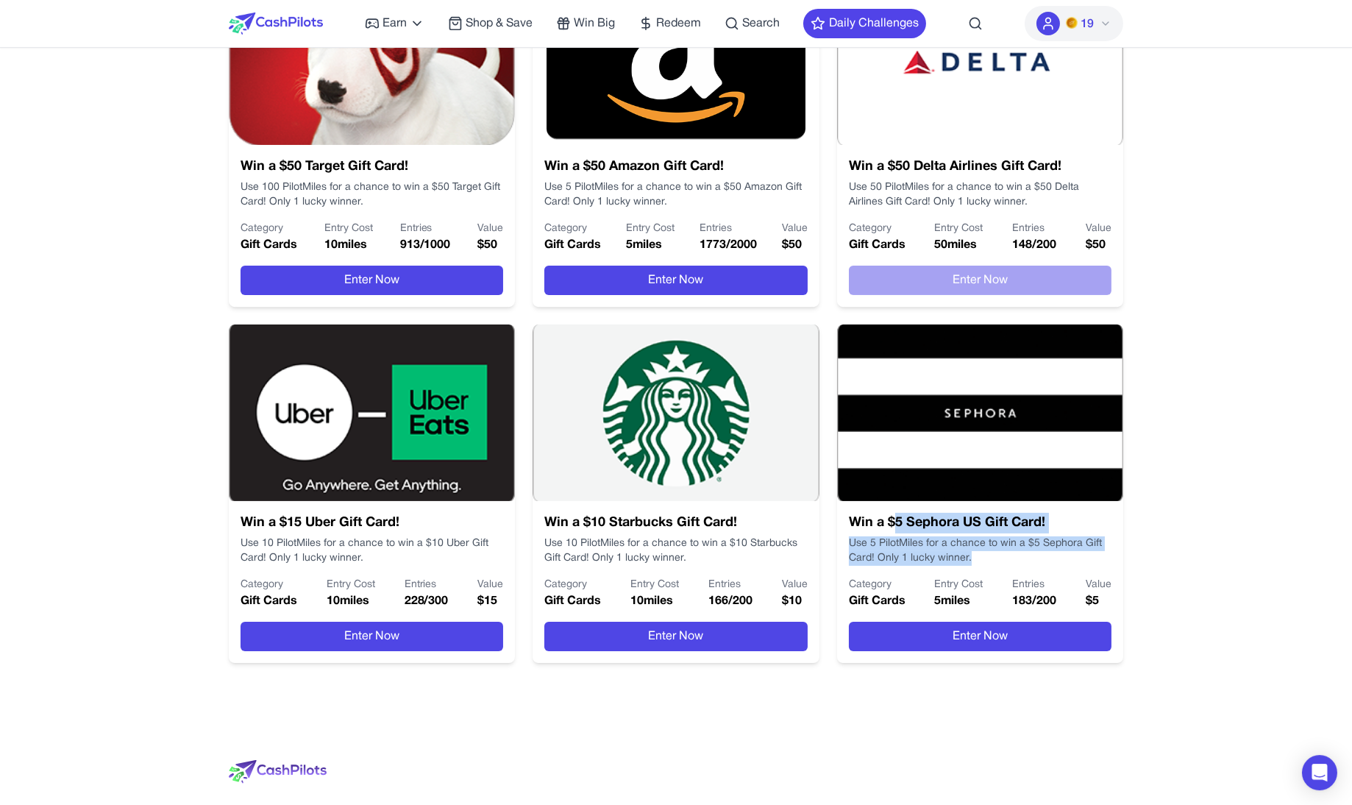
drag, startPoint x: 885, startPoint y: 566, endPoint x: 896, endPoint y: 528, distance: 39.8
click at [896, 527] on div "Win a $5 Sephora US Gift Card! Use 5 PilotMiles for a chance to win a $5 Sephor…" at bounding box center [980, 582] width 286 height 162
click at [896, 528] on h3 "Win a $5 Sephora US Gift Card!" at bounding box center [980, 523] width 263 height 21
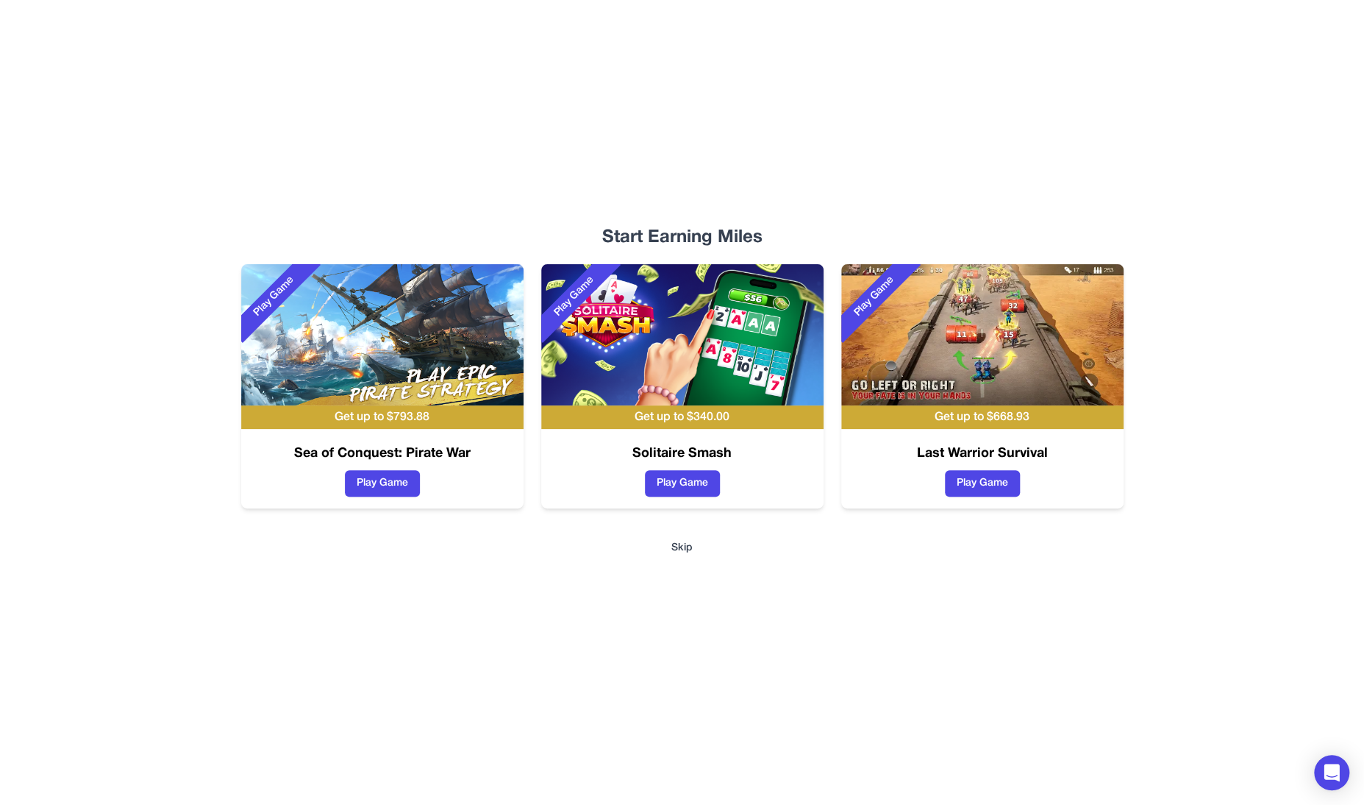
click at [683, 541] on button "Skip" at bounding box center [682, 548] width 21 height 15
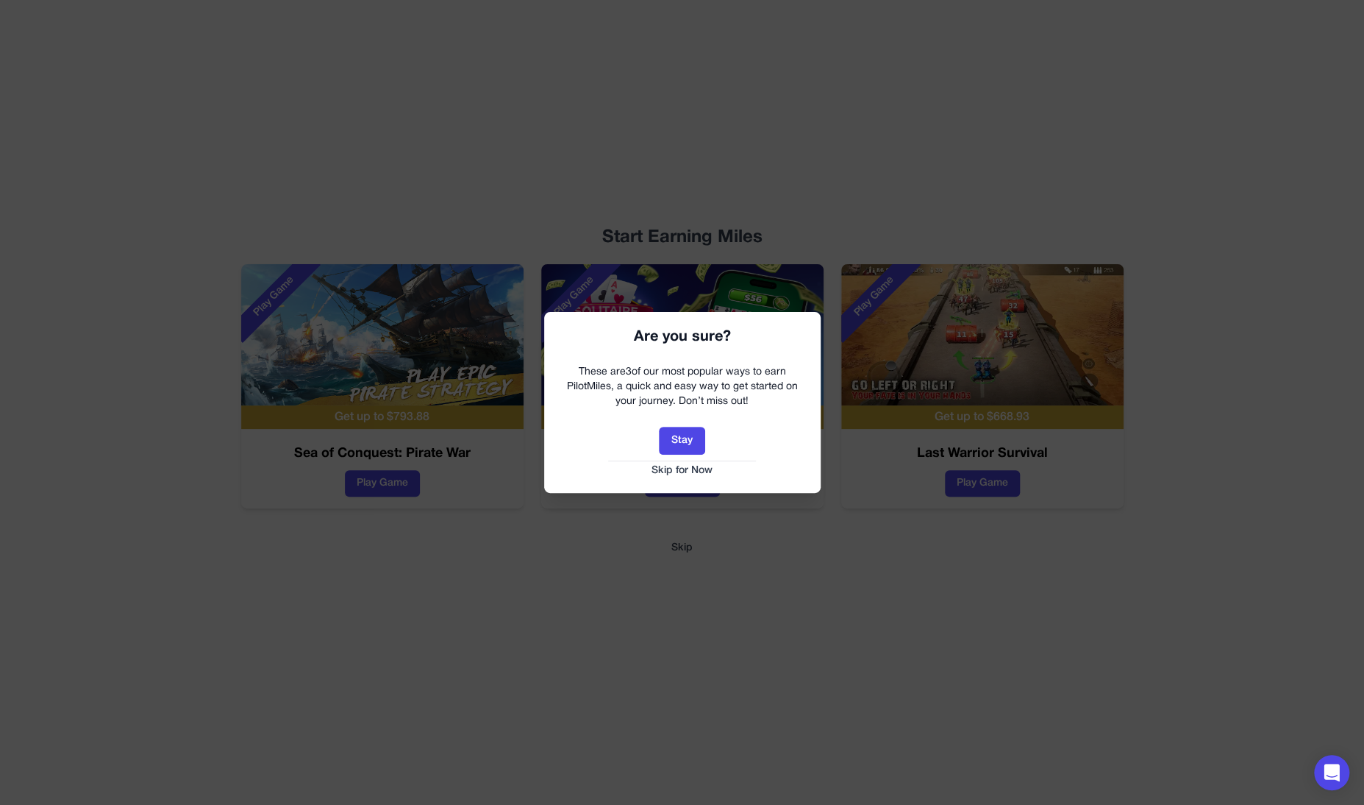
click at [676, 470] on button "Skip for Now" at bounding box center [682, 470] width 247 height 15
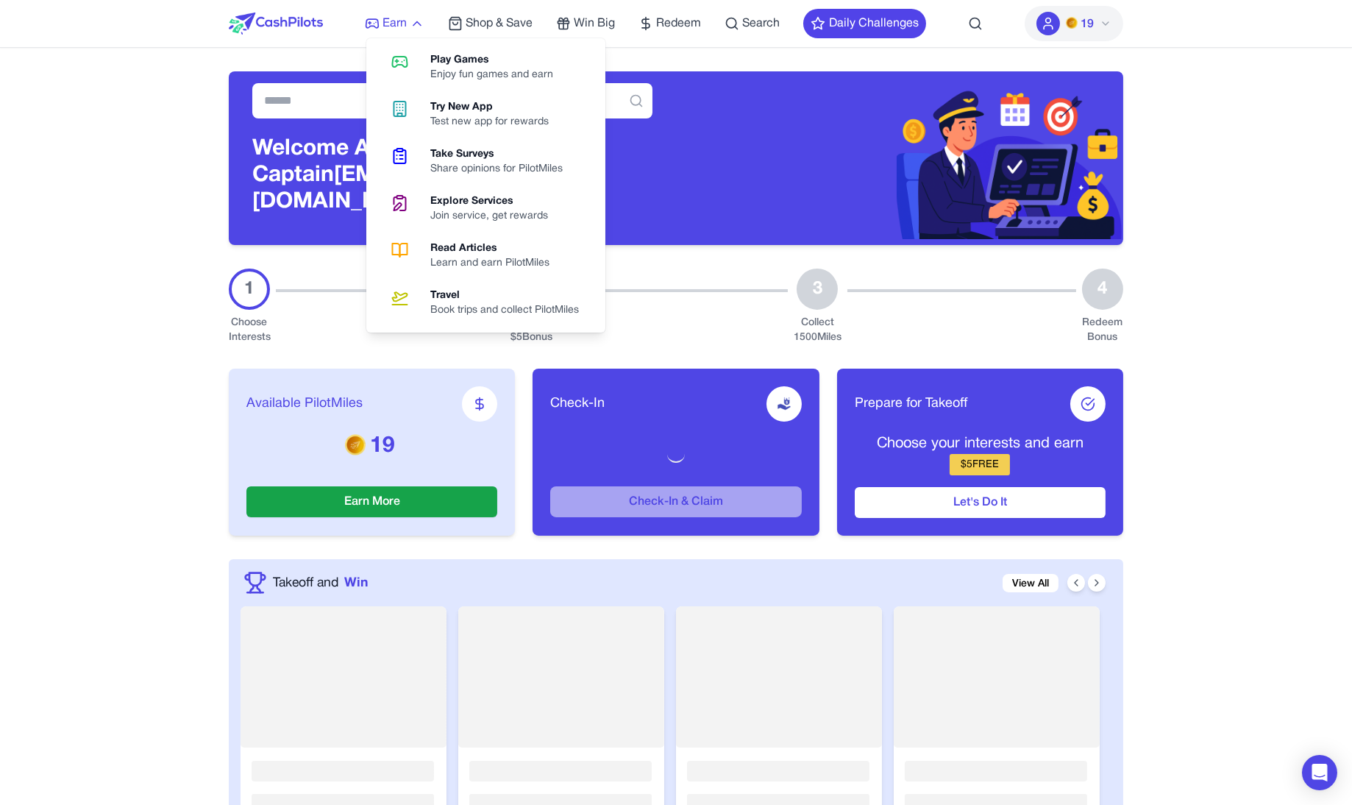
click at [375, 17] on icon at bounding box center [372, 23] width 15 height 15
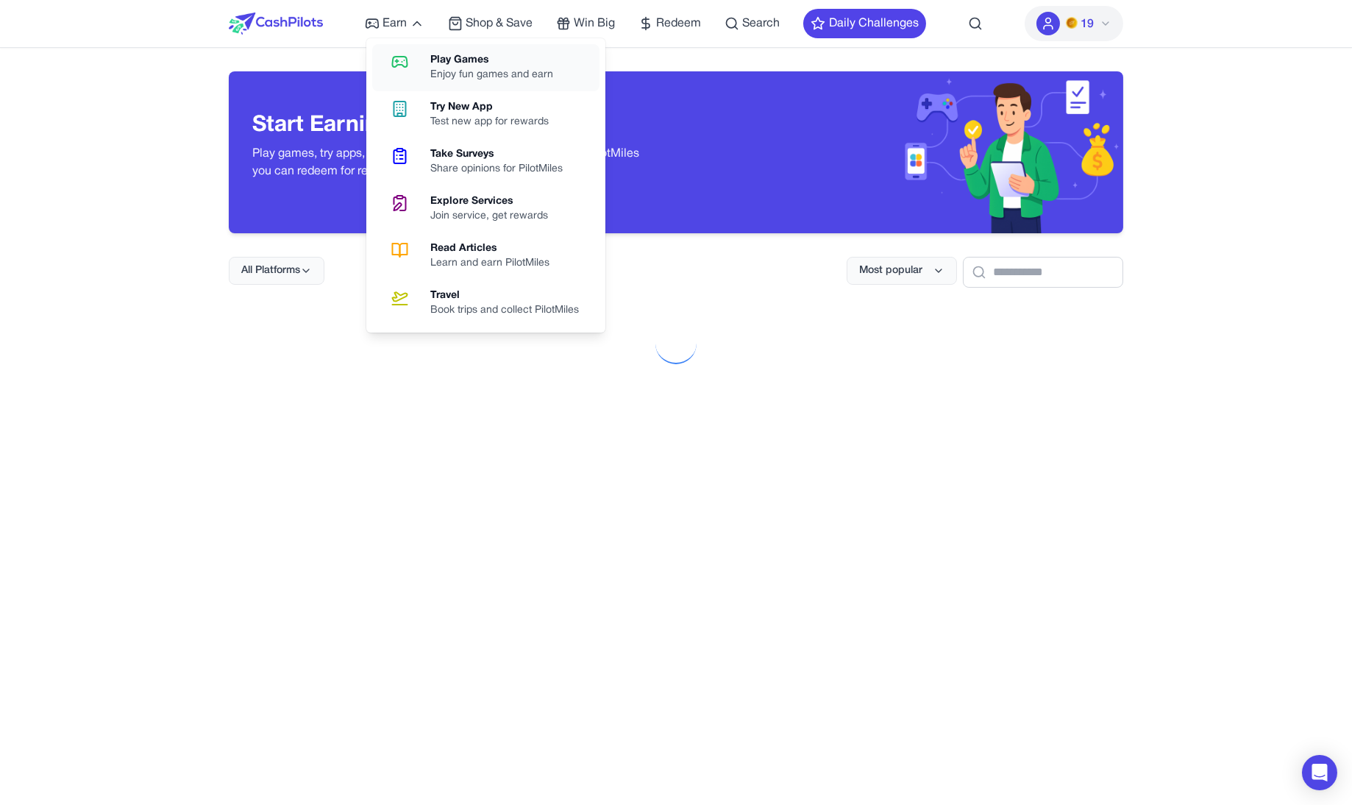
click at [423, 52] on link "Play Games Enjoy fun games and earn" at bounding box center [485, 67] width 227 height 47
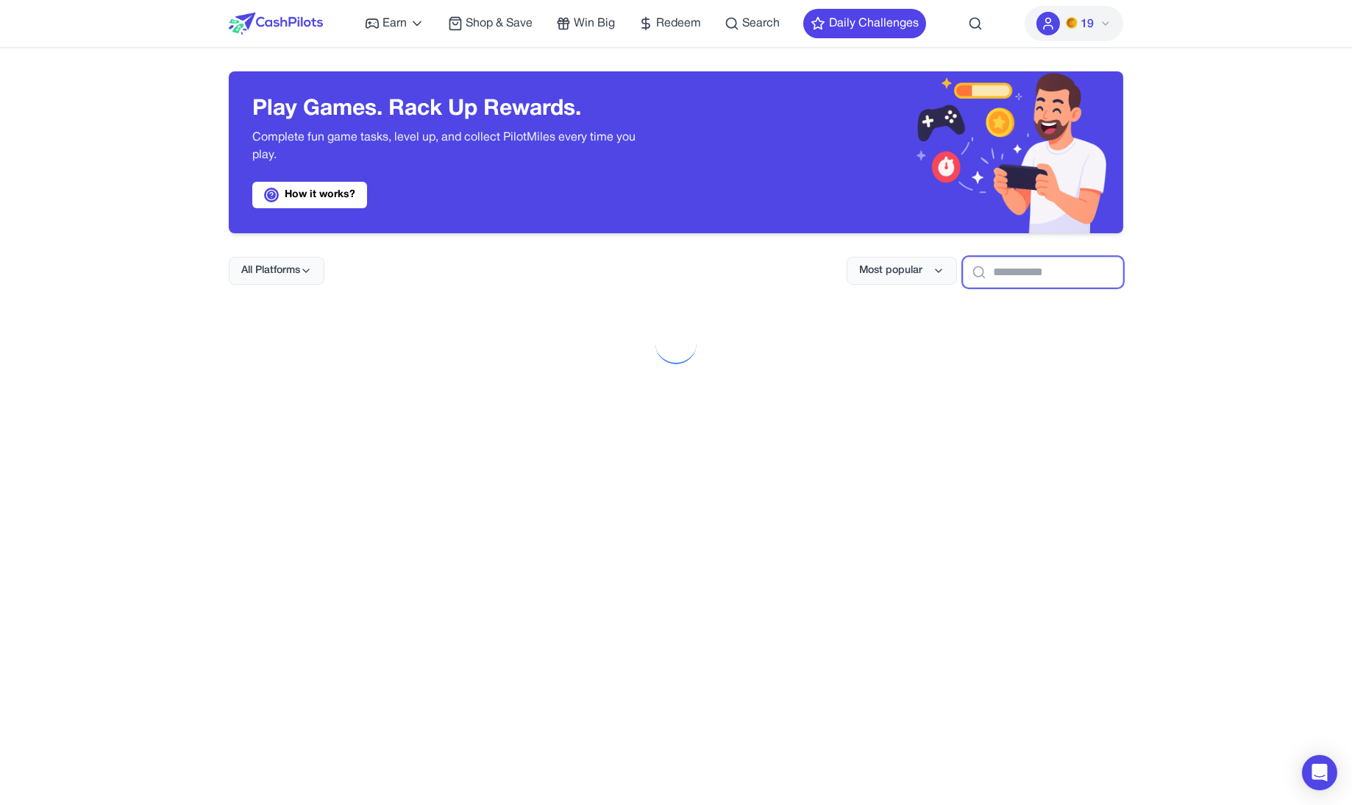
click at [1048, 262] on input "text" at bounding box center [1043, 272] width 160 height 31
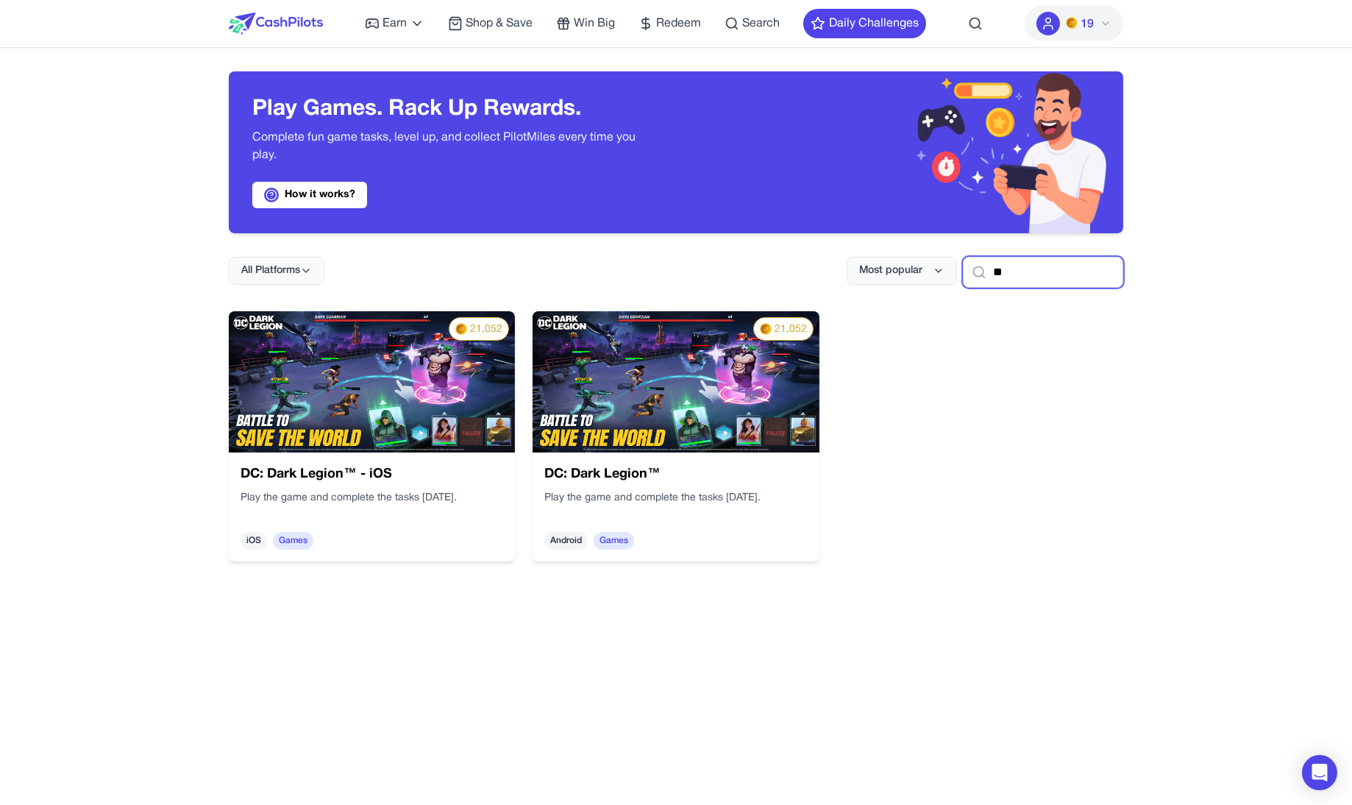
type input "**"
click at [428, 433] on img at bounding box center [372, 381] width 286 height 141
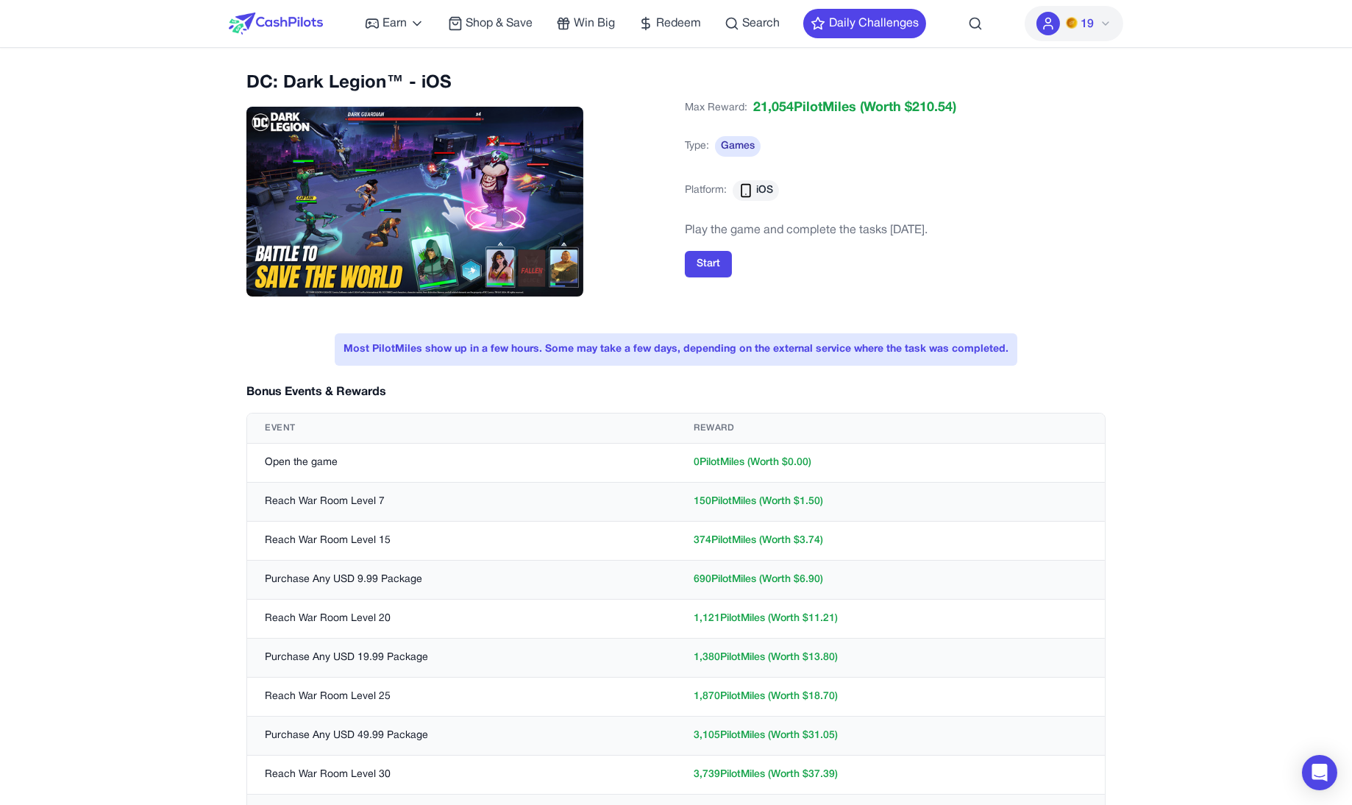
click at [792, 469] on td "0 PilotMiles (Worth $ 0.00 )" at bounding box center [890, 463] width 429 height 39
drag, startPoint x: 792, startPoint y: 469, endPoint x: 328, endPoint y: 466, distance: 464.2
click at [328, 466] on tr "Open the game 0 PilotMiles (Worth $ 0.00 )" at bounding box center [676, 463] width 858 height 39
click at [328, 466] on td "Open the game" at bounding box center [461, 463] width 429 height 39
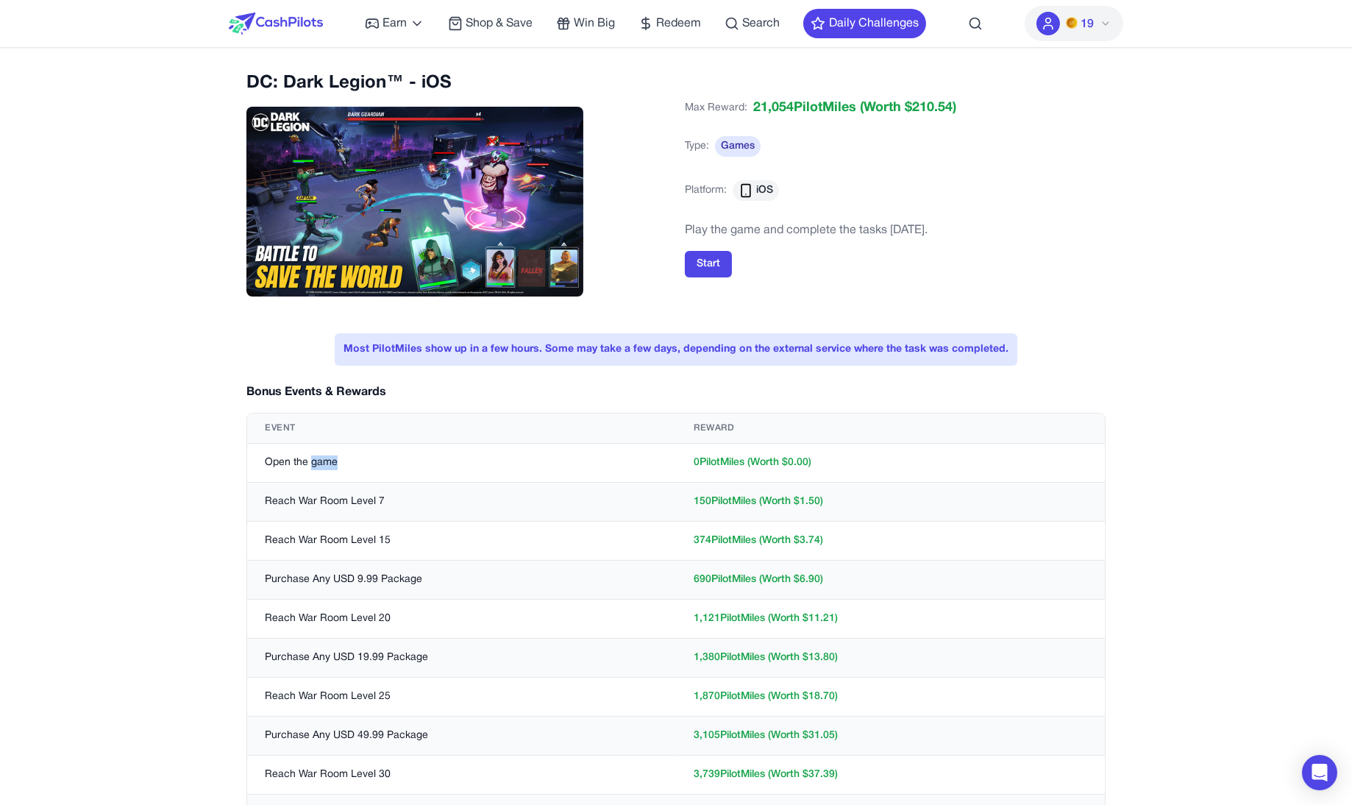
click at [328, 466] on td "Open the game" at bounding box center [461, 463] width 429 height 39
drag, startPoint x: 328, startPoint y: 466, endPoint x: 828, endPoint y: 459, distance: 499.5
click at [828, 459] on tr "Open the game 0 PilotMiles (Worth $ 0.00 )" at bounding box center [676, 463] width 858 height 39
click at [828, 459] on td "0 PilotMiles (Worth $ 0.00 )" at bounding box center [890, 463] width 429 height 39
